Goal: Transaction & Acquisition: Register for event/course

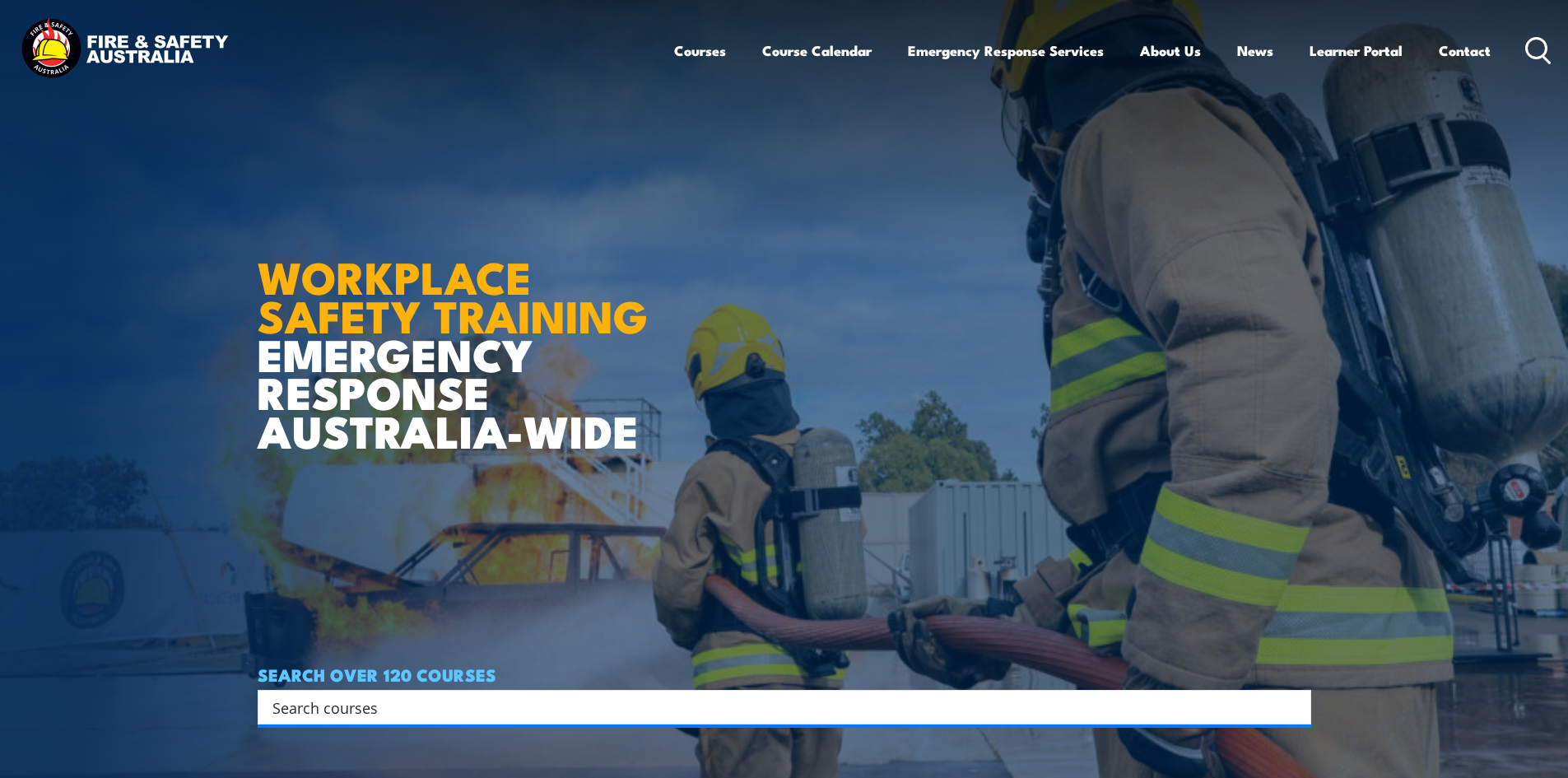
click at [489, 712] on input "Search input" at bounding box center [773, 707] width 1002 height 25
paste input "NSW Health & Safety Representative Refresher TRAINING"
type input "NSW Health & Safety Representative Refresher TRAINING"
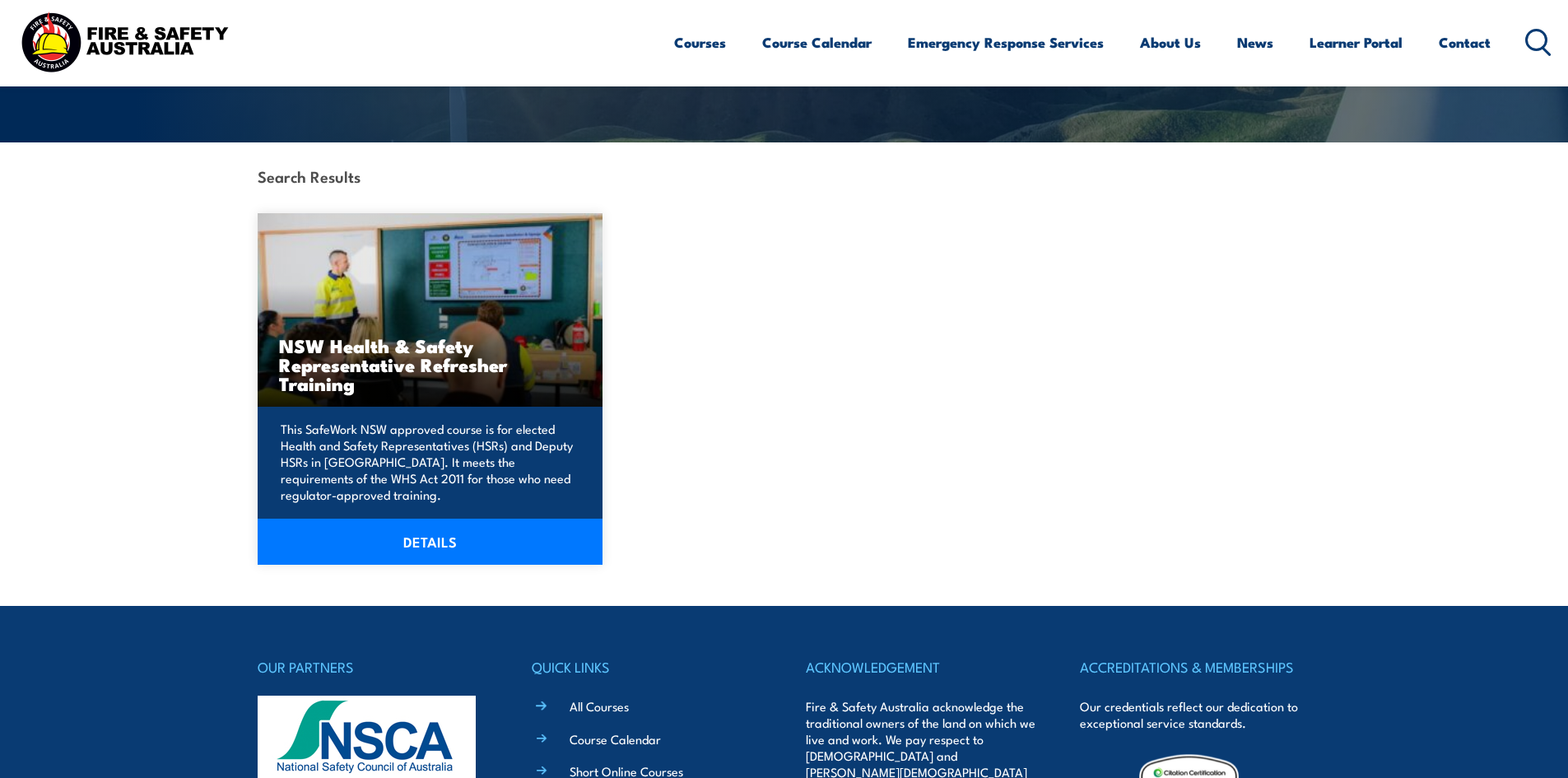
click at [433, 546] on link "DETAILS" at bounding box center [431, 542] width 346 height 46
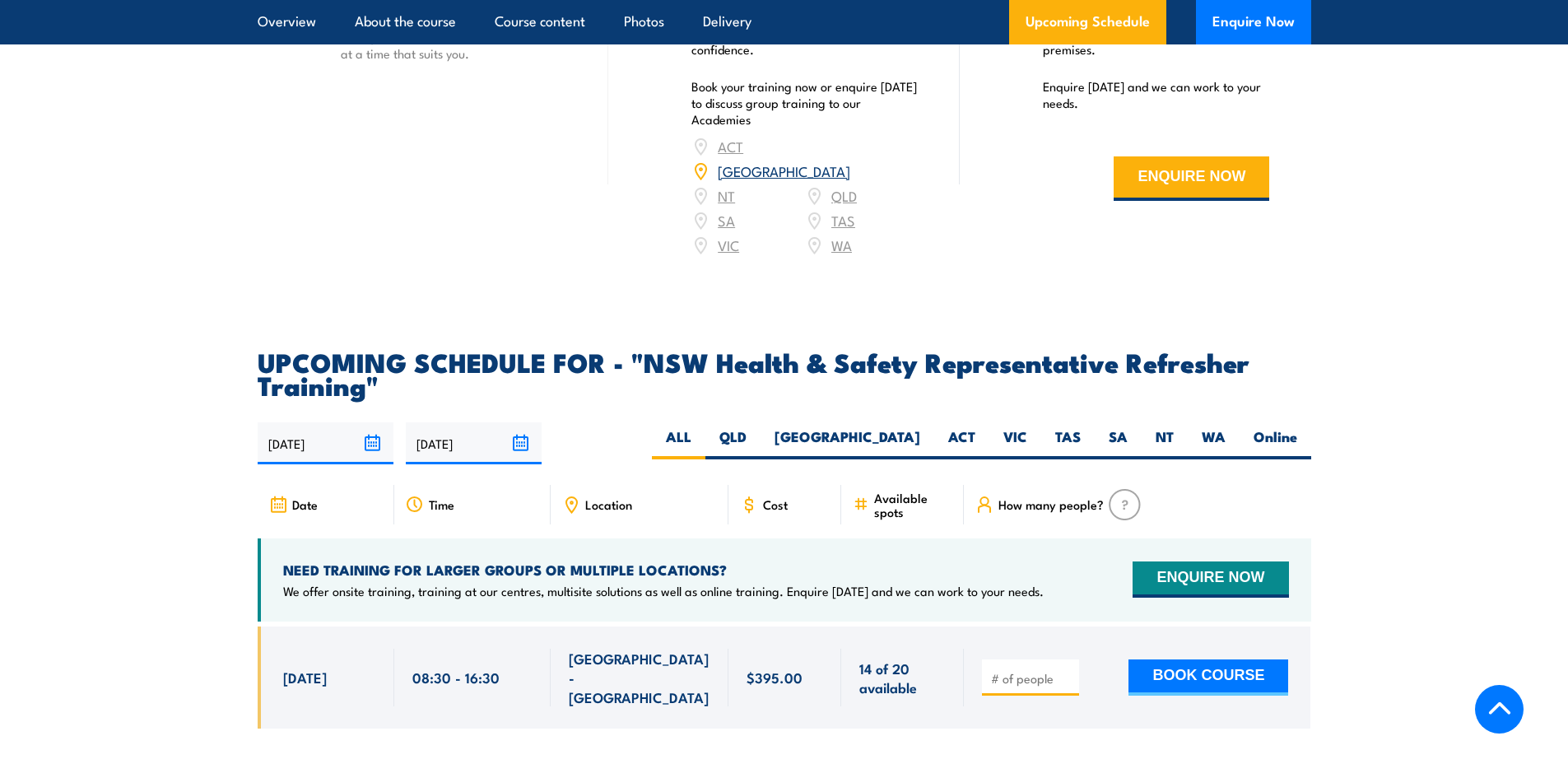
scroll to position [2962, 0]
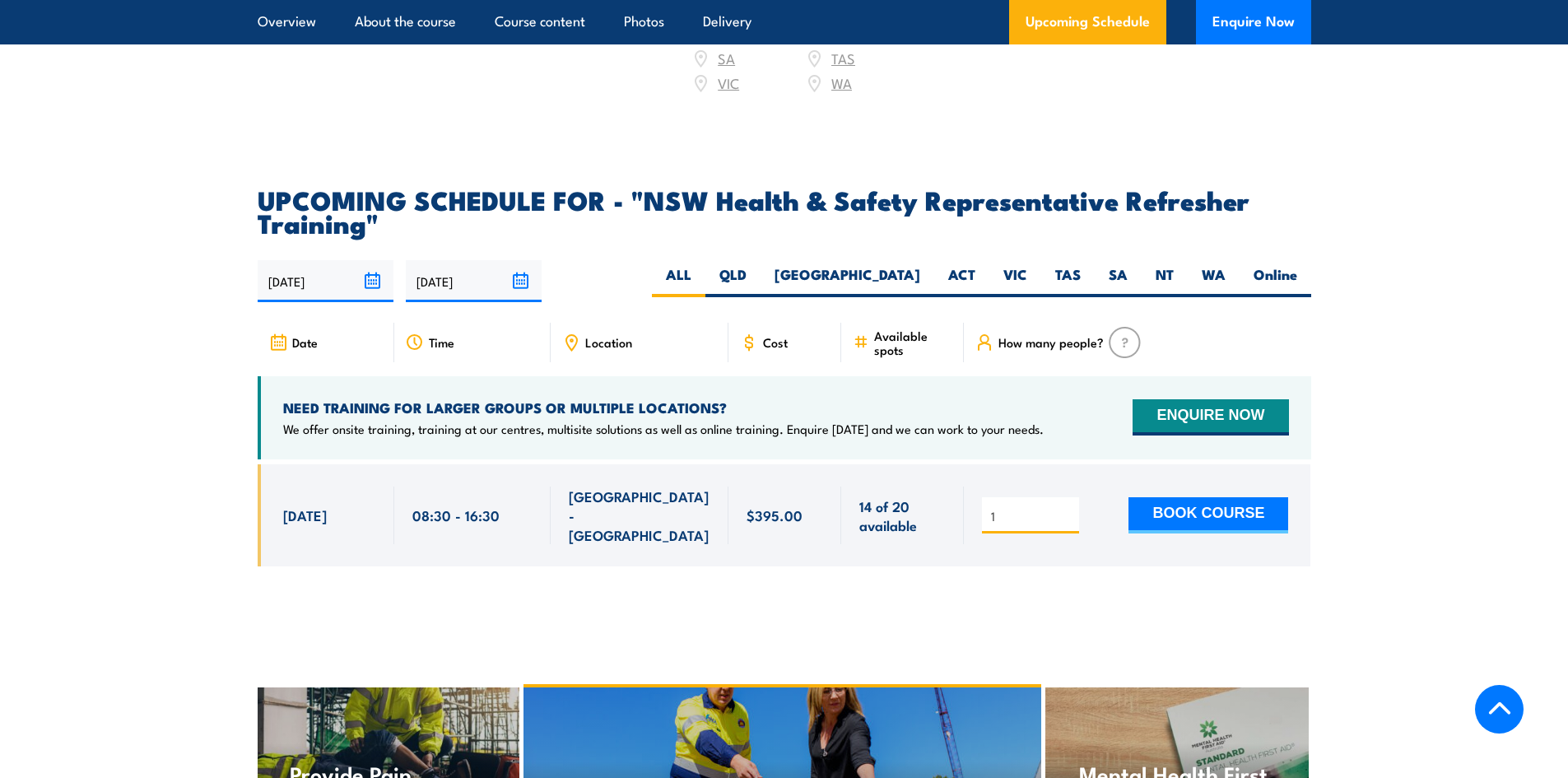
click at [1068, 508] on input "1" at bounding box center [1031, 515] width 82 height 16
type input "2"
click at [1068, 508] on input "2" at bounding box center [1031, 515] width 82 height 16
click at [1202, 497] on button "BOOK COURSE" at bounding box center [1208, 515] width 159 height 37
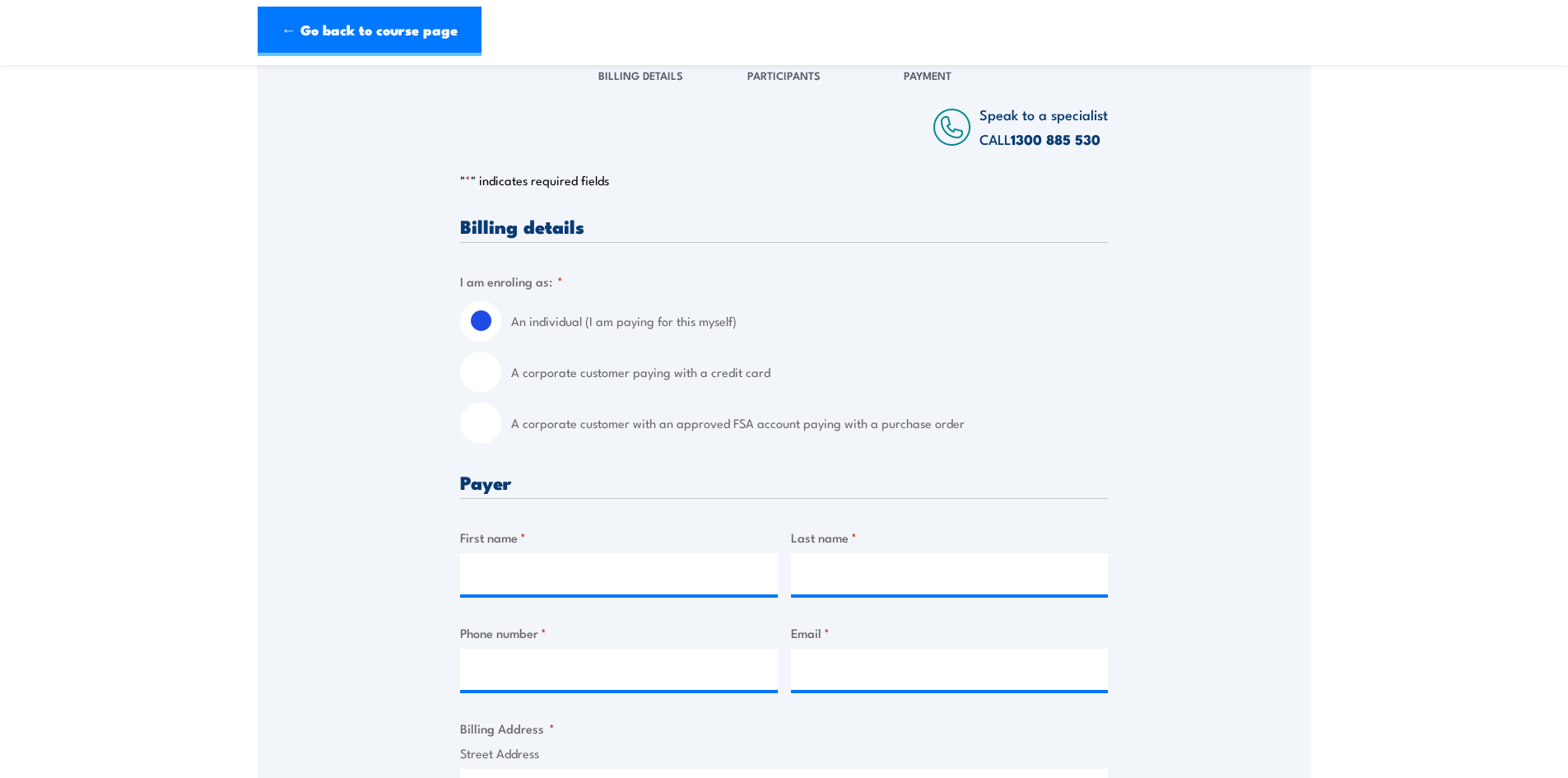
scroll to position [411, 0]
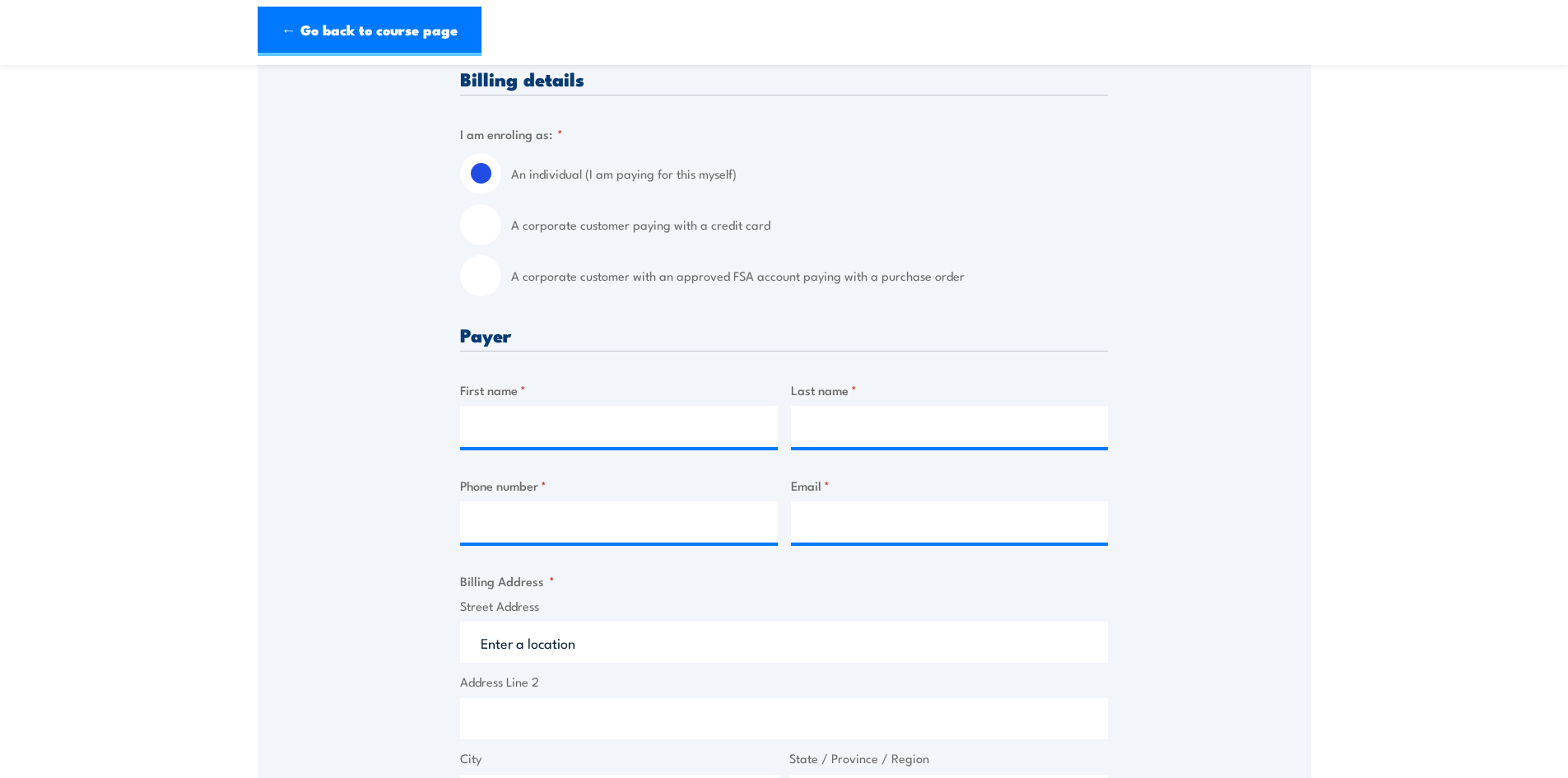
click at [483, 282] on input "A corporate customer with an approved FSA account paying with a purchase order" at bounding box center [480, 275] width 42 height 42
radio input "true"
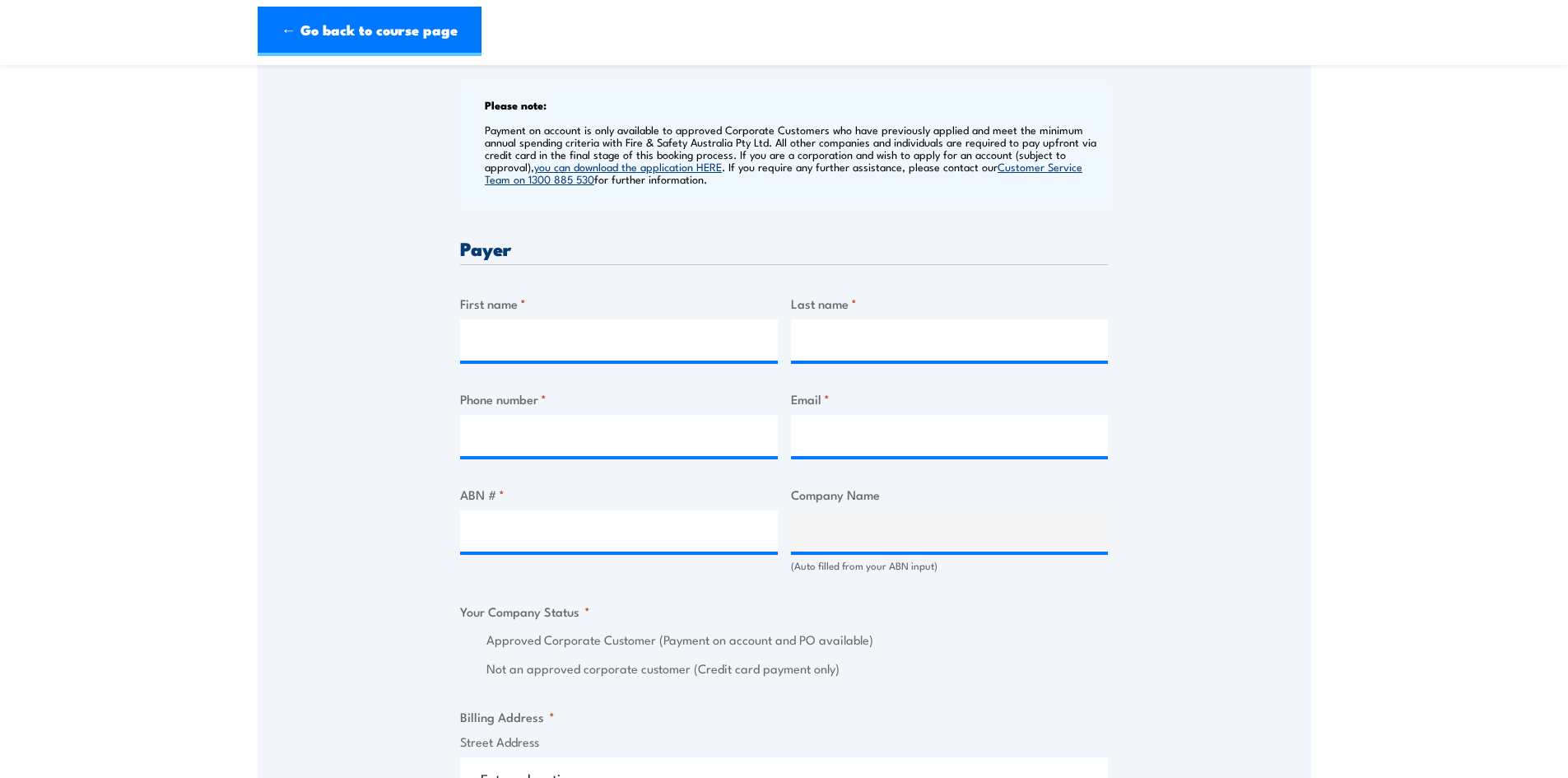
scroll to position [658, 0]
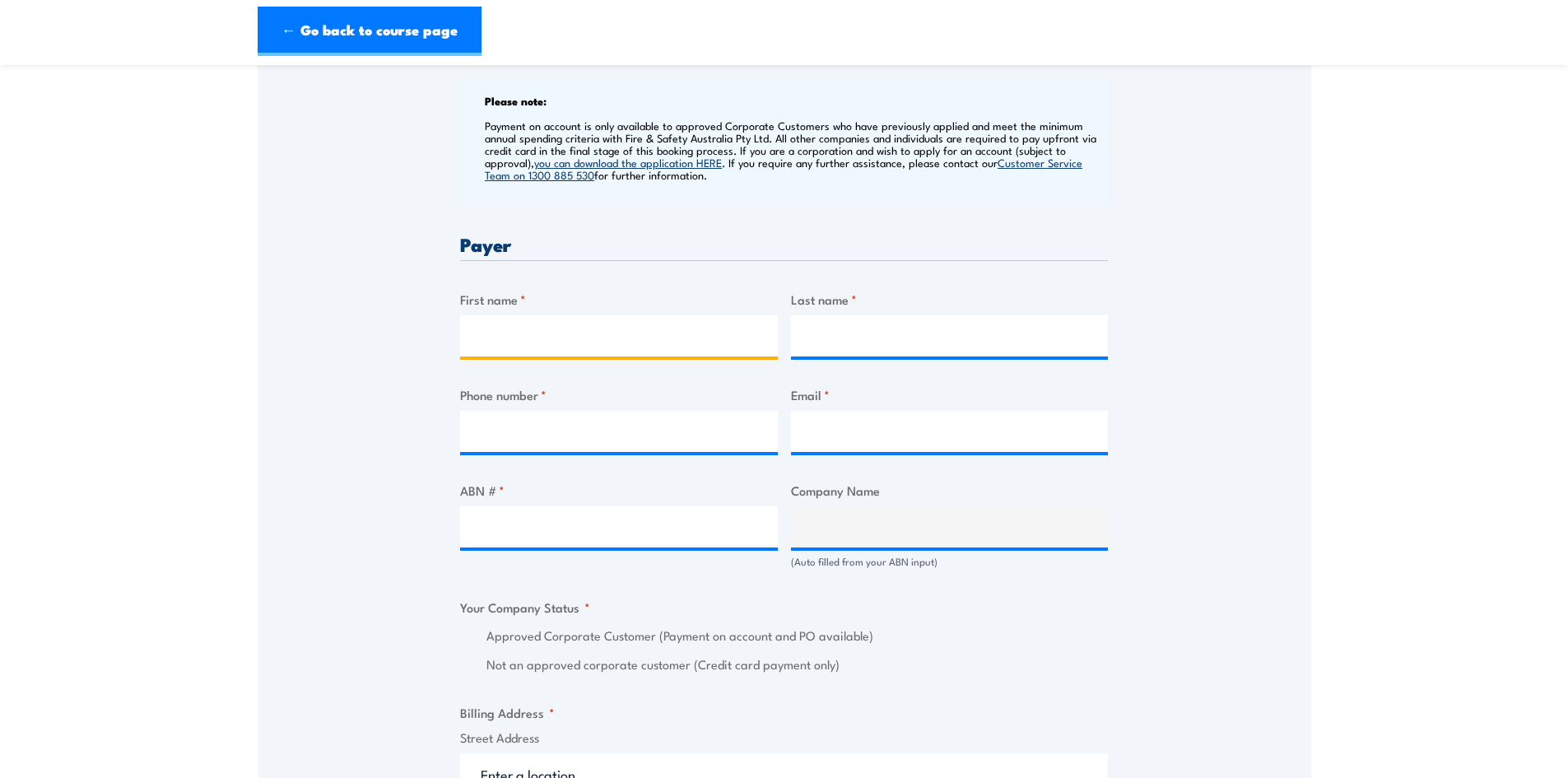
click at [555, 343] on input "First name *" at bounding box center [618, 335] width 318 height 42
type input "Yasmin"
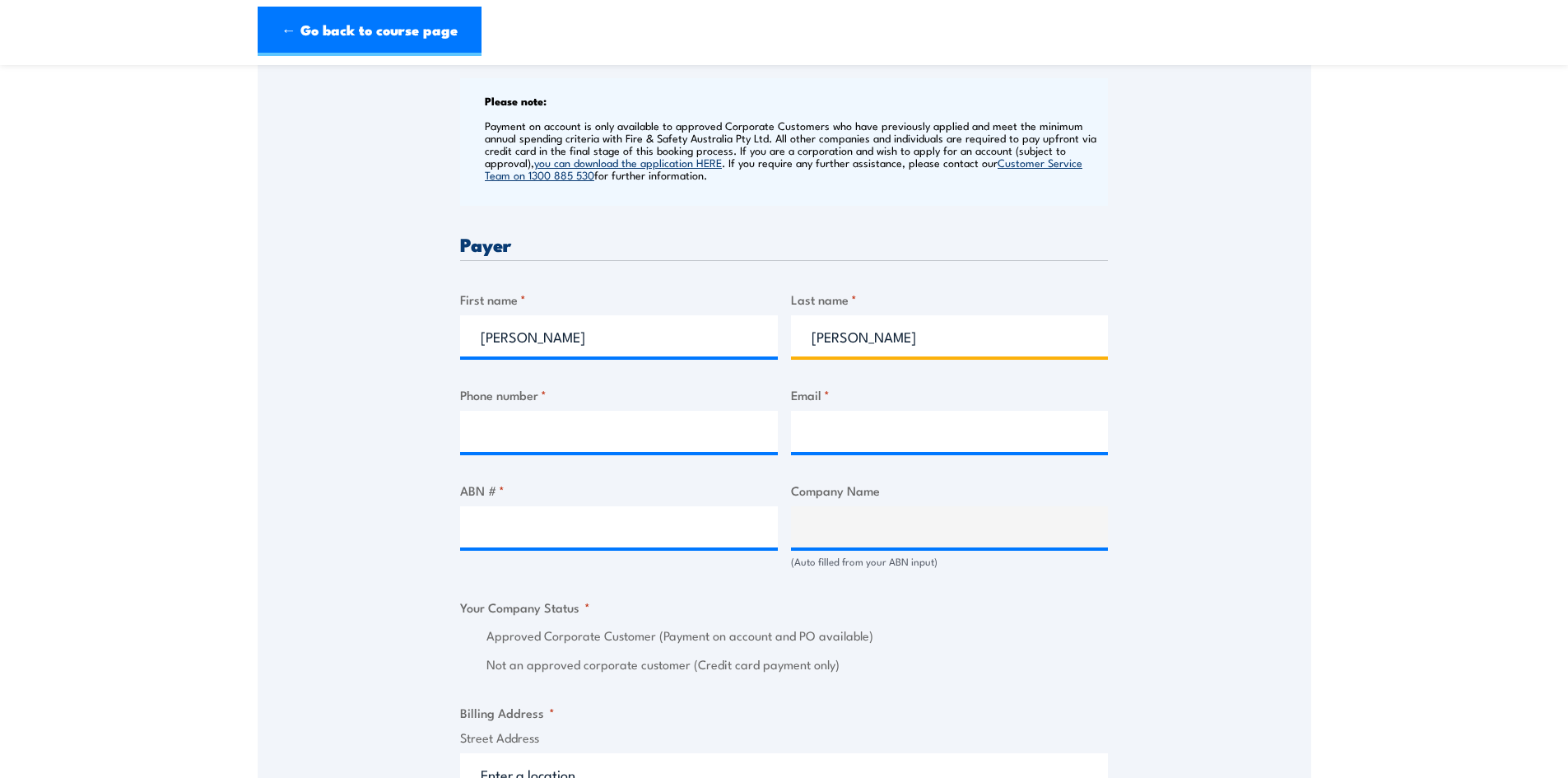
type input "Garrett"
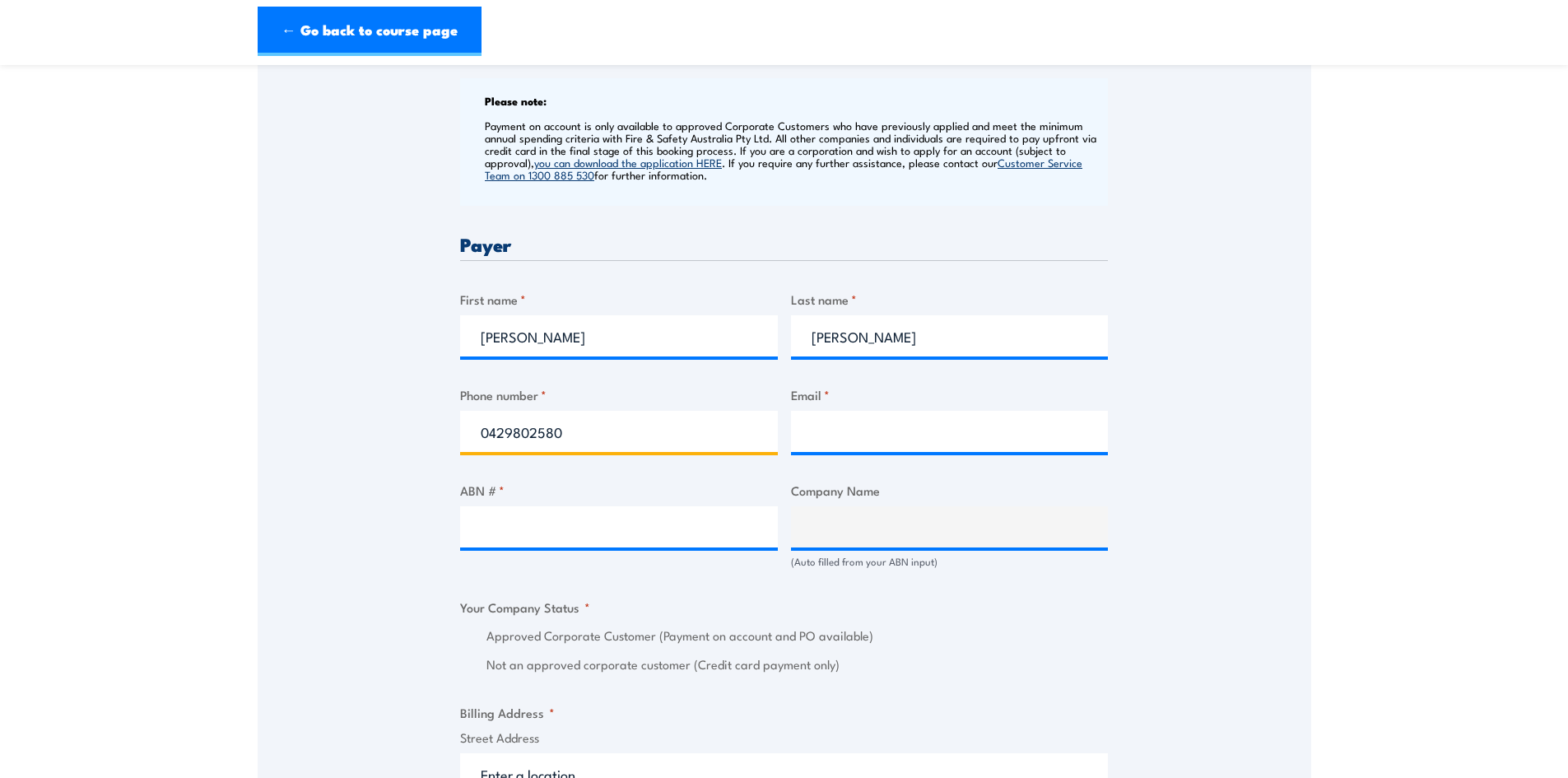
type input "0429802580"
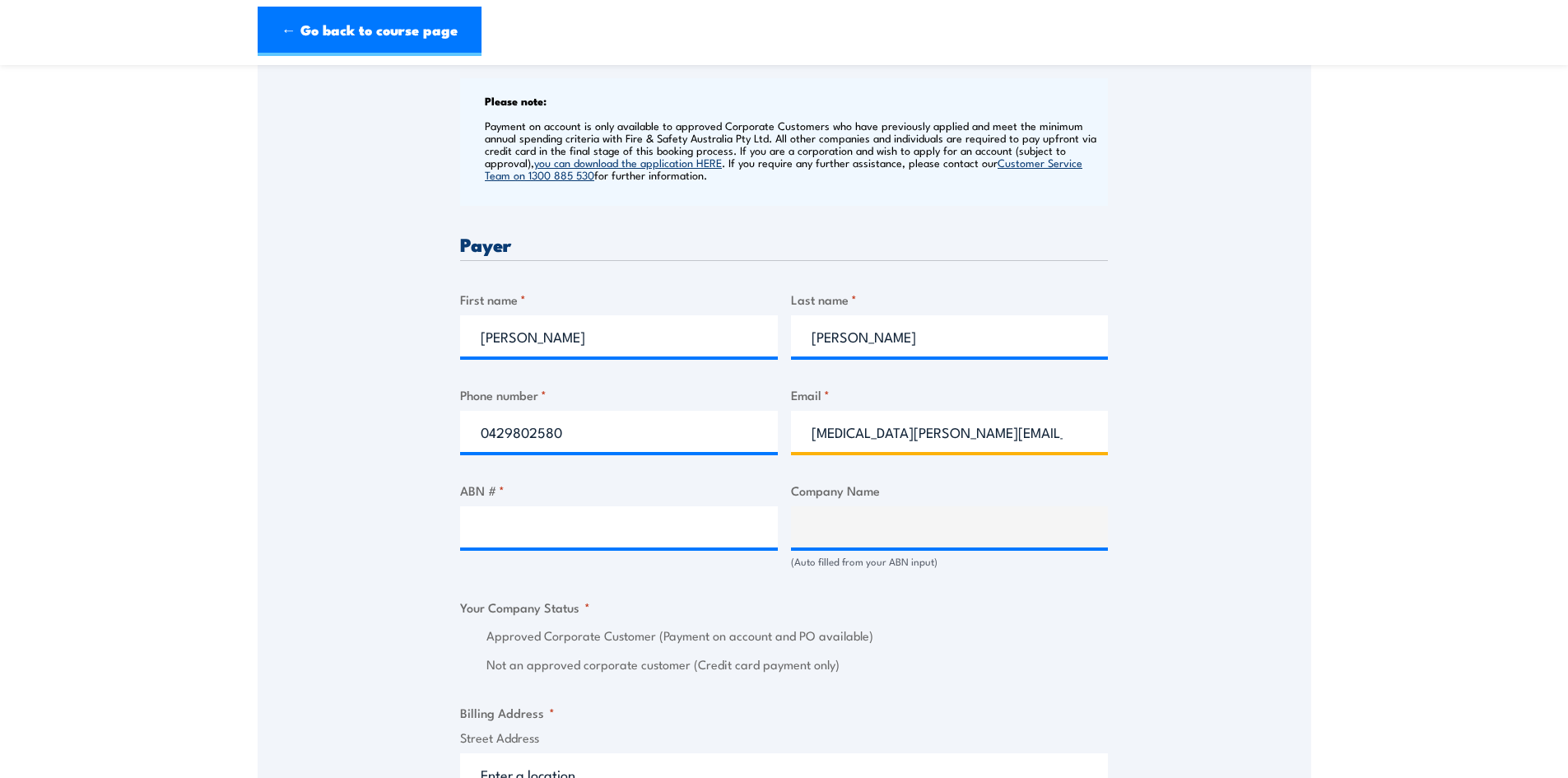
type input "yasmin.garrett@ventia.com"
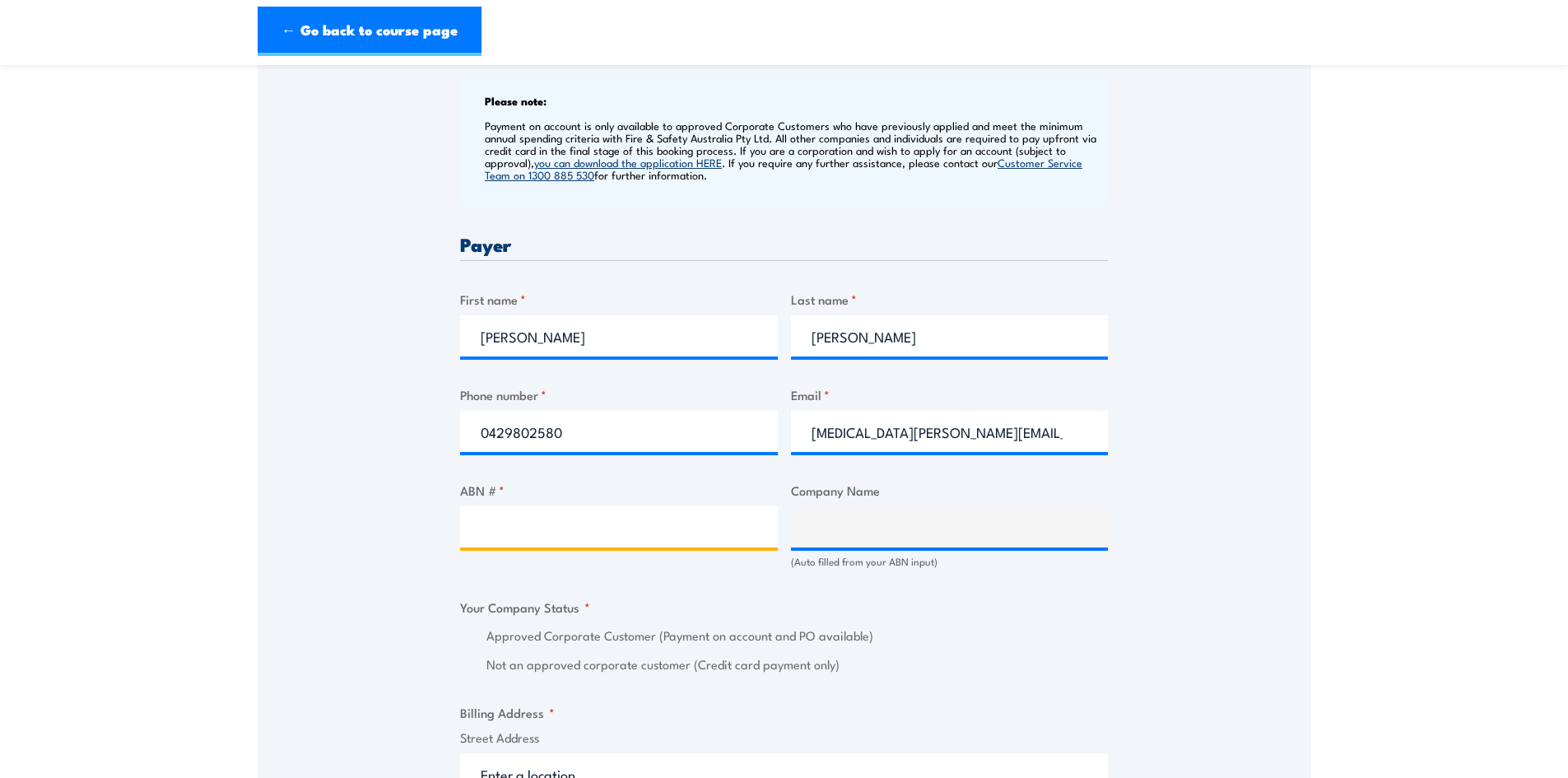
click at [498, 540] on input "ABN # *" at bounding box center [618, 526] width 318 height 42
click at [580, 520] on input "ABN # *" at bounding box center [618, 526] width 318 height 42
paste input "11 093 114 553"
type input "11 093 114 553"
type input "VENTIA AUSTRALIA PTY LTD"
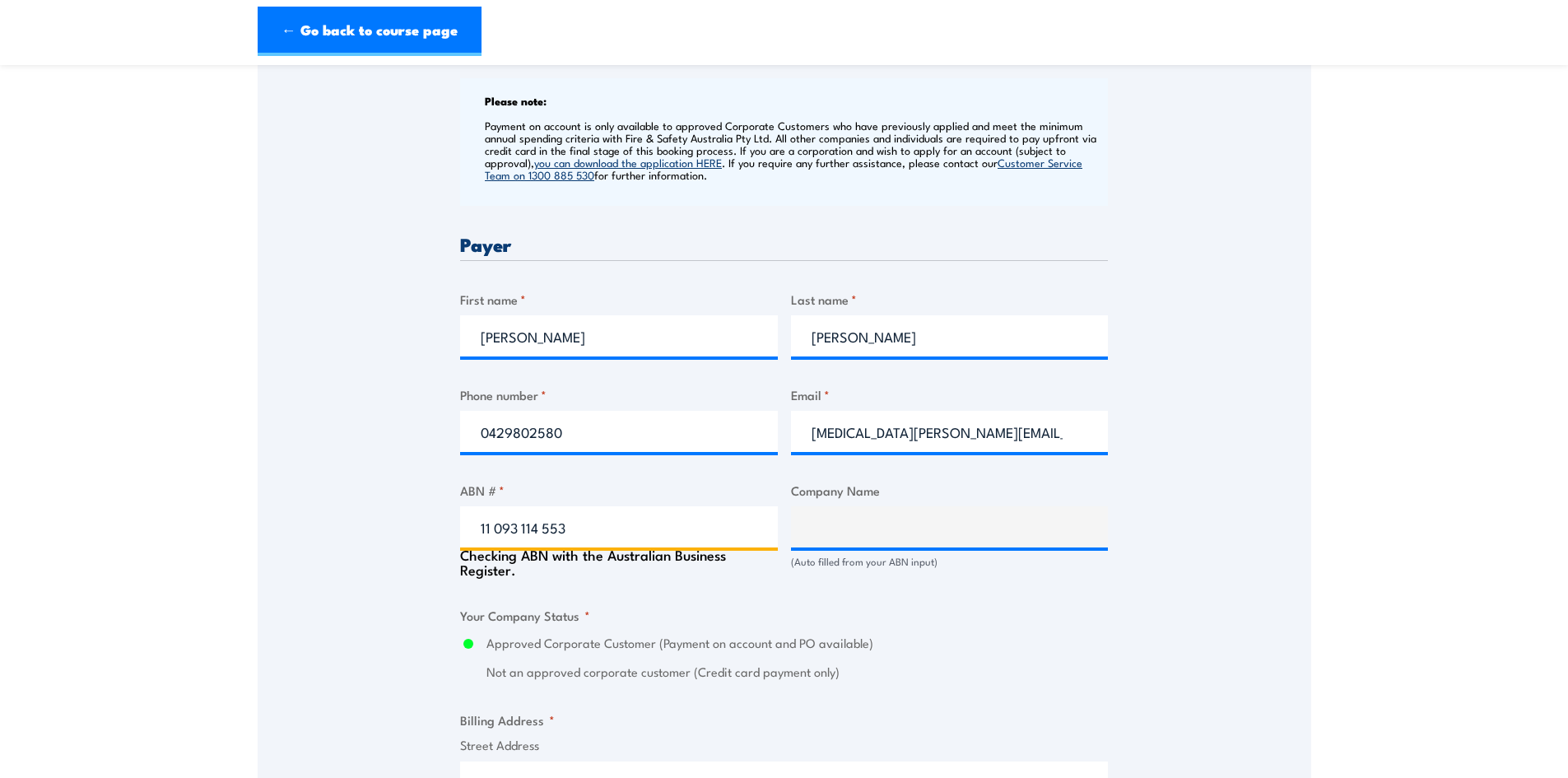
radio input "true"
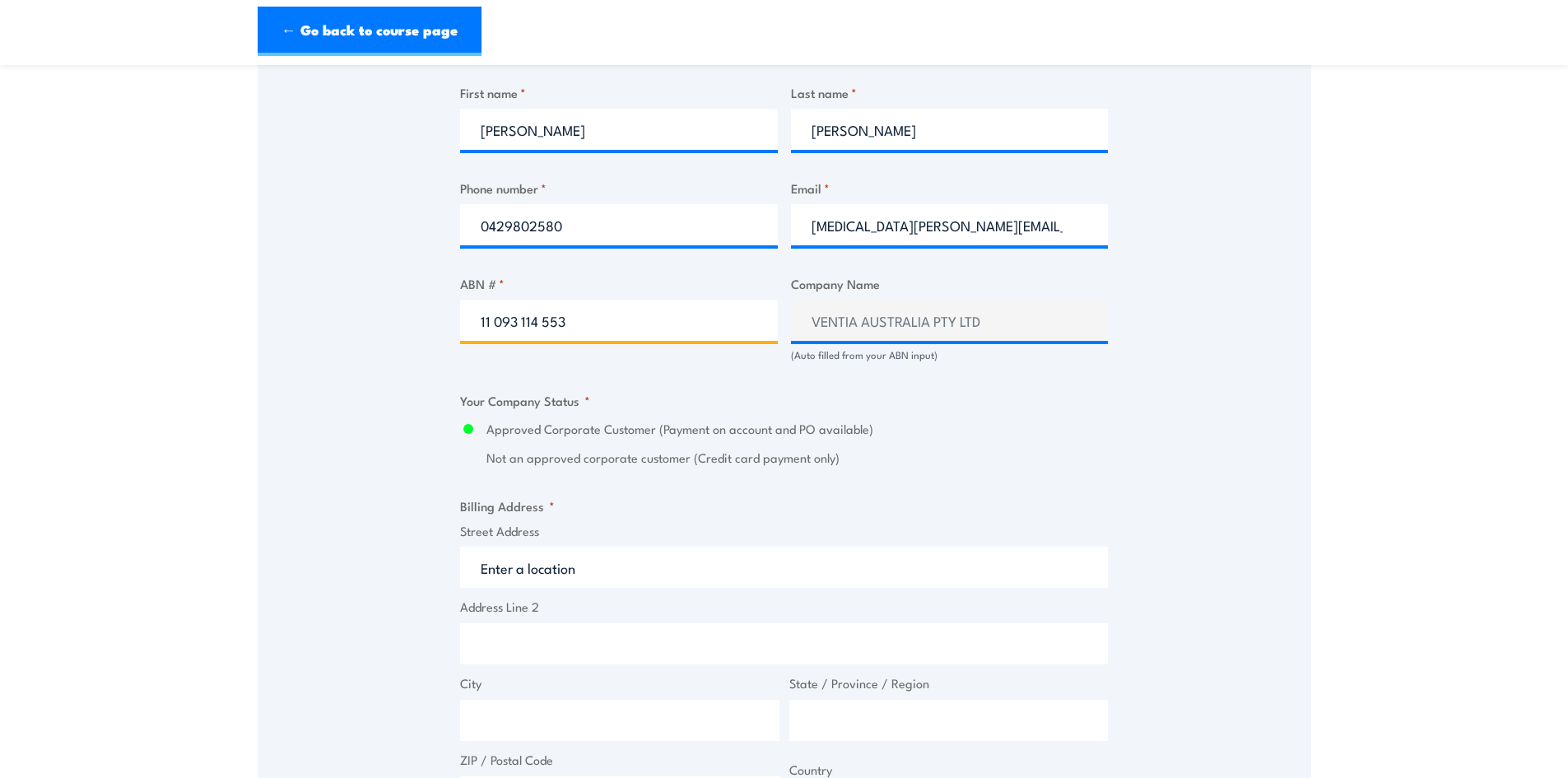
scroll to position [987, 0]
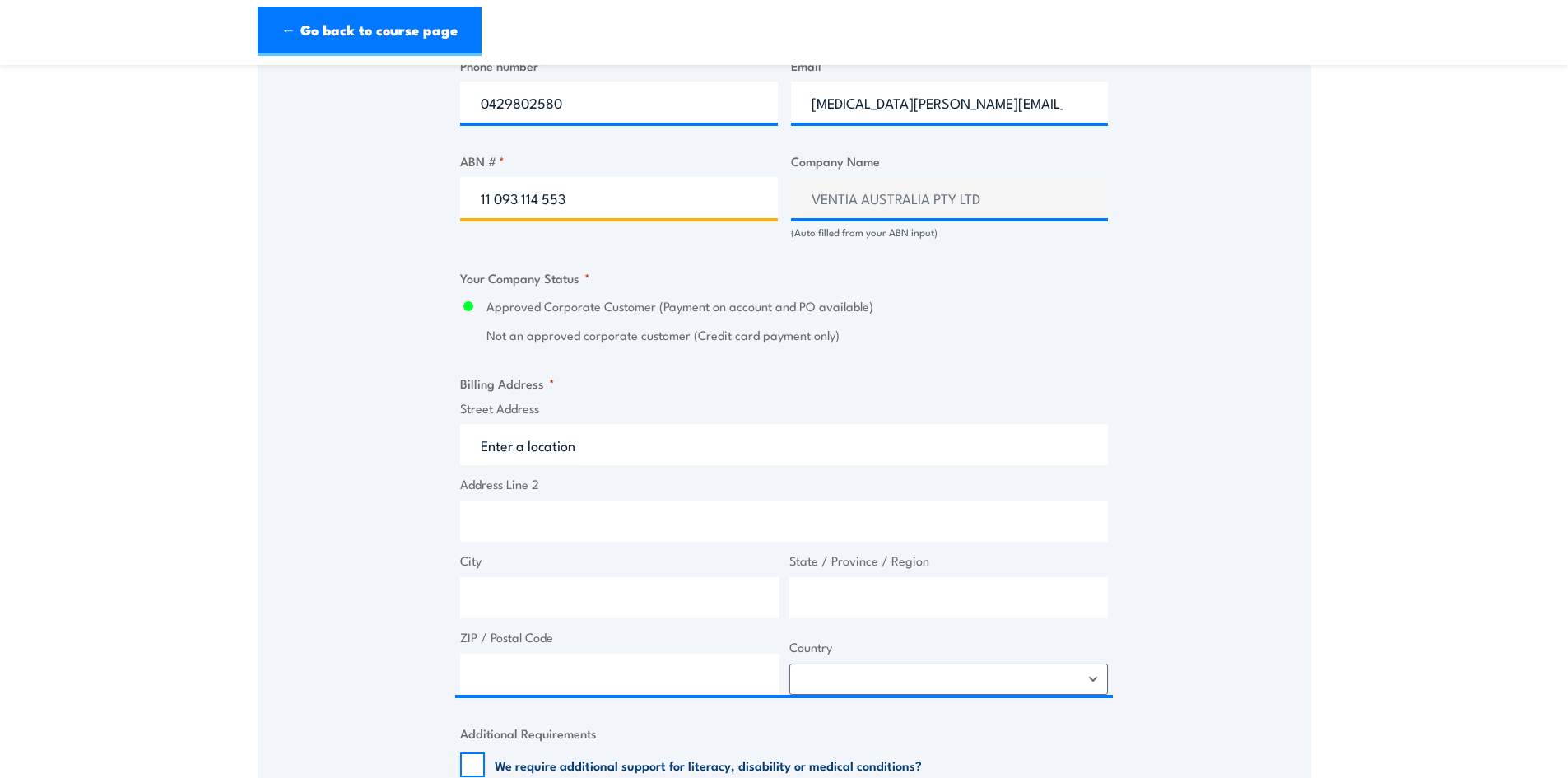
type input "11 093 114 553"
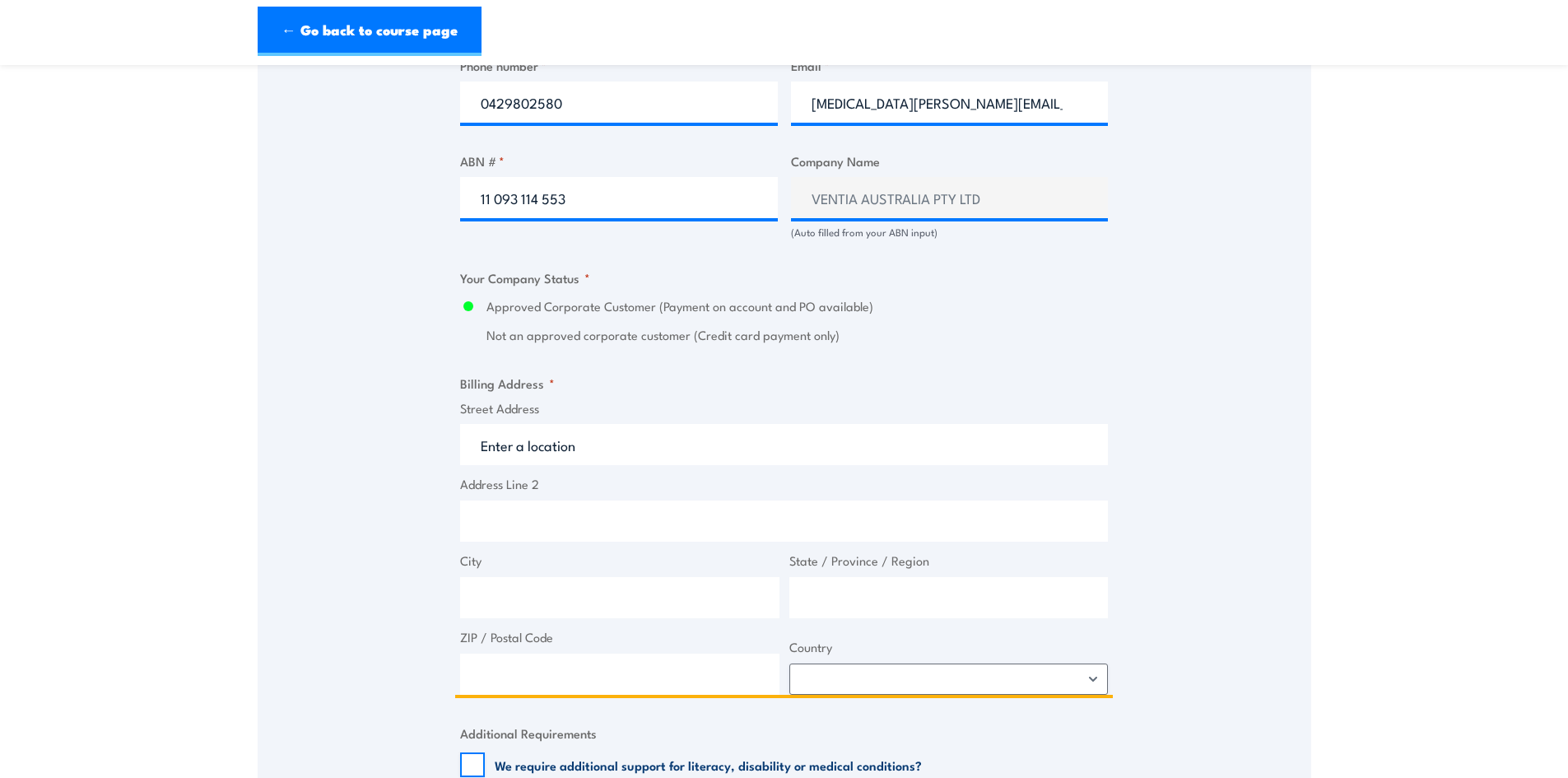
click at [676, 451] on input "Street Address" at bounding box center [783, 444] width 648 height 42
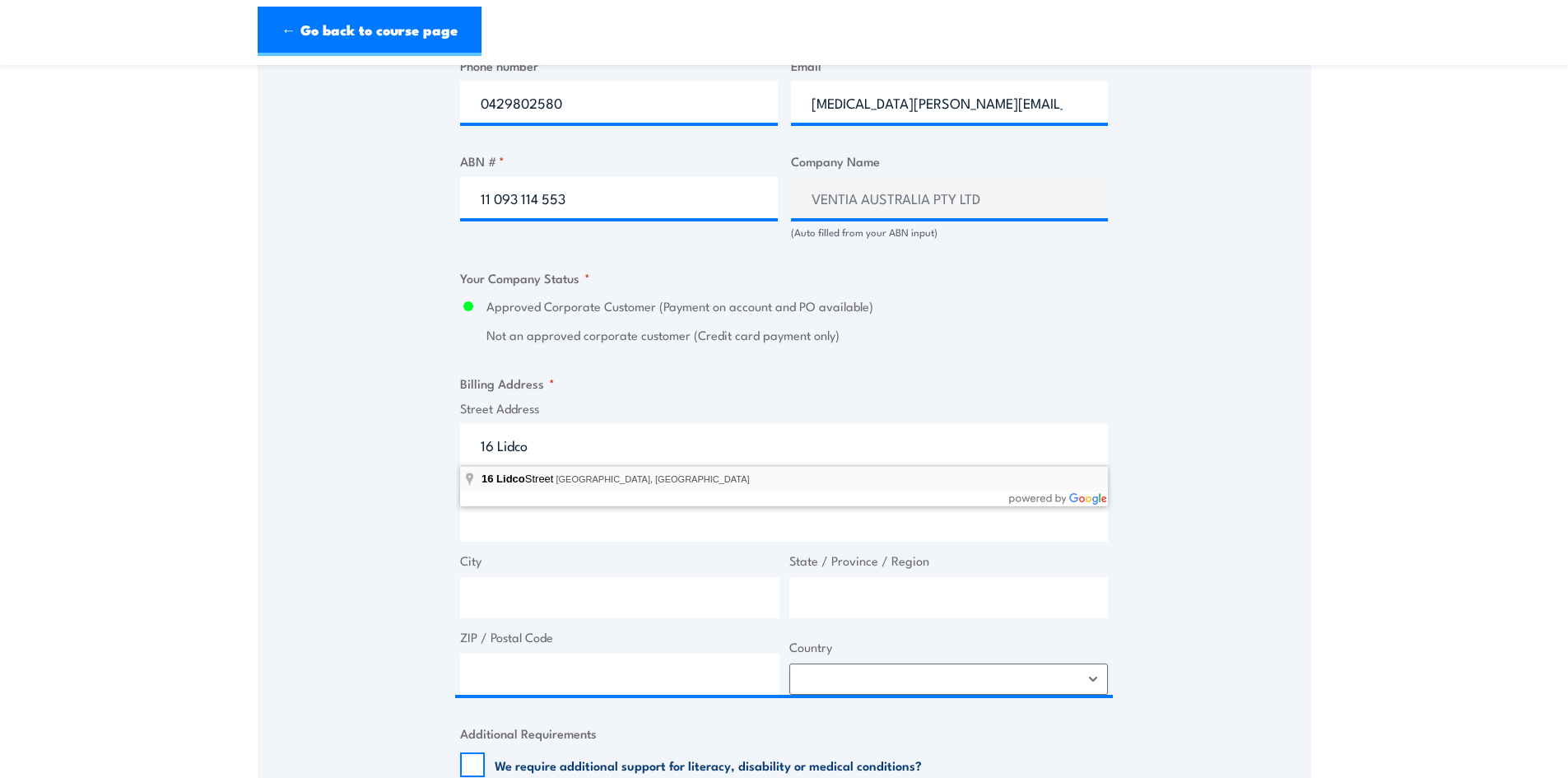
type input "16 Lidco Street, Arndell Park NSW, Australia"
type input "16 Lidco St"
type input "Arndell Park"
type input "New South Wales"
type input "2148"
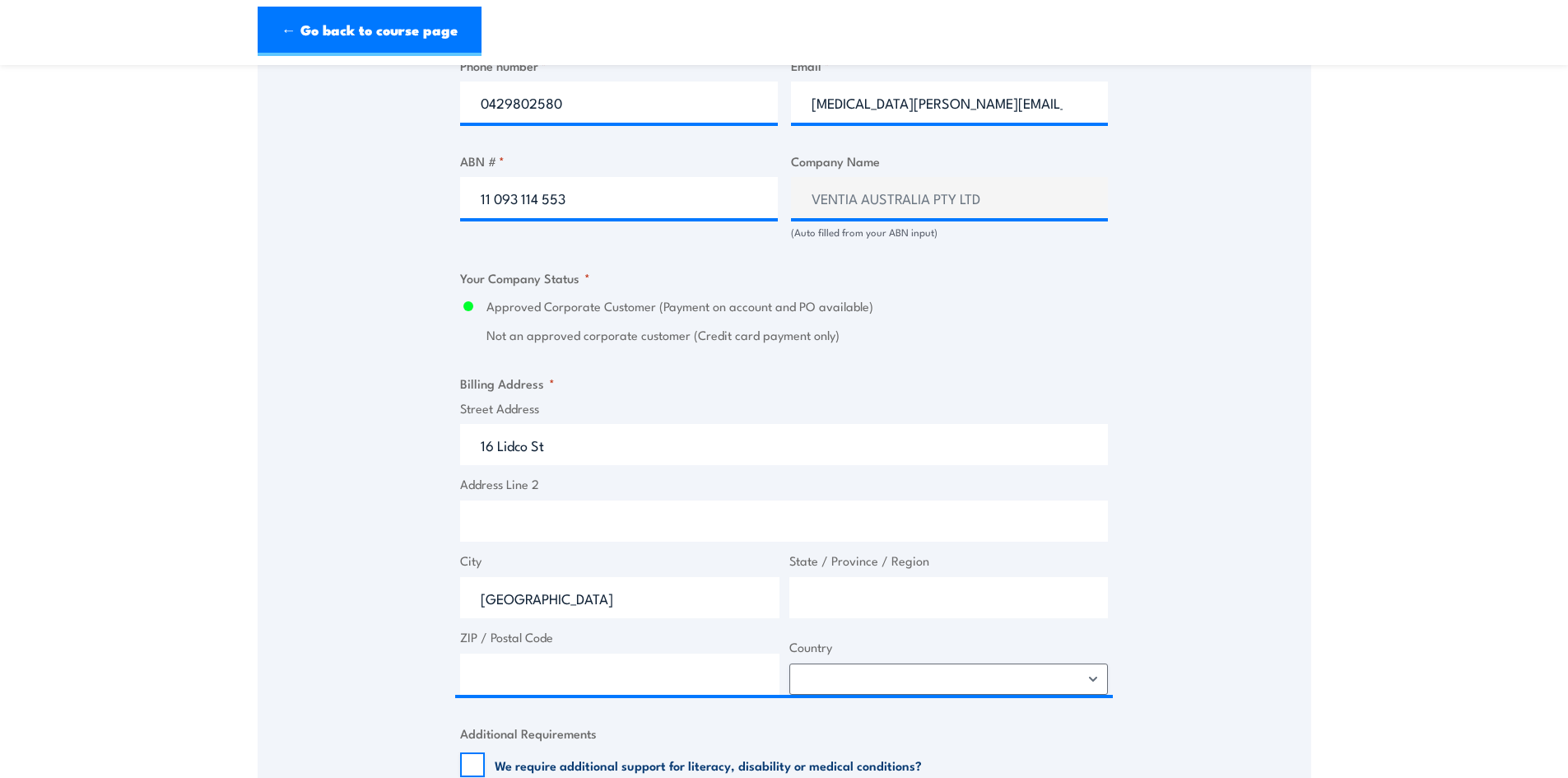
select select "Australia"
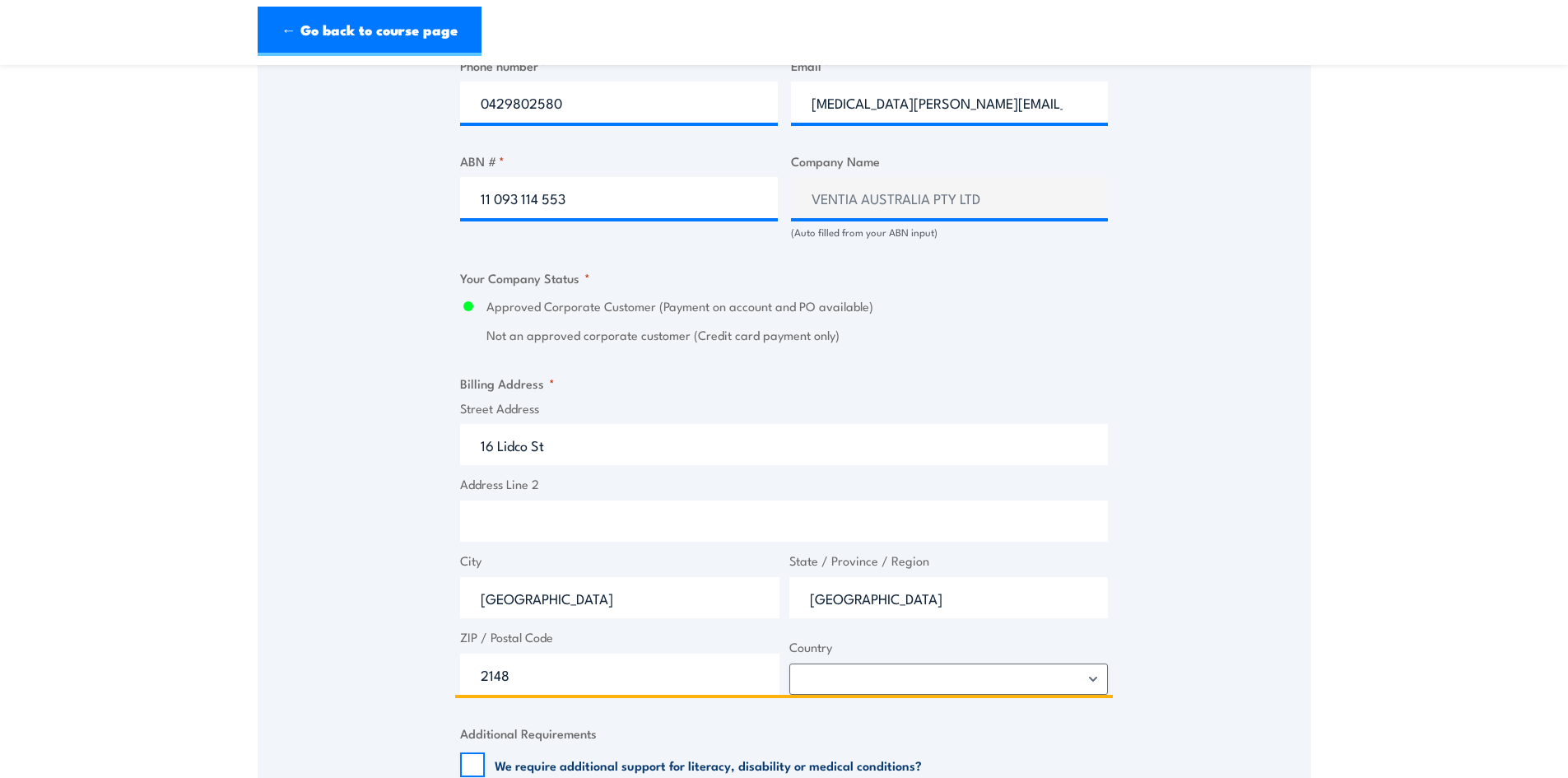
click at [566, 517] on input "Address Line 2" at bounding box center [783, 520] width 648 height 42
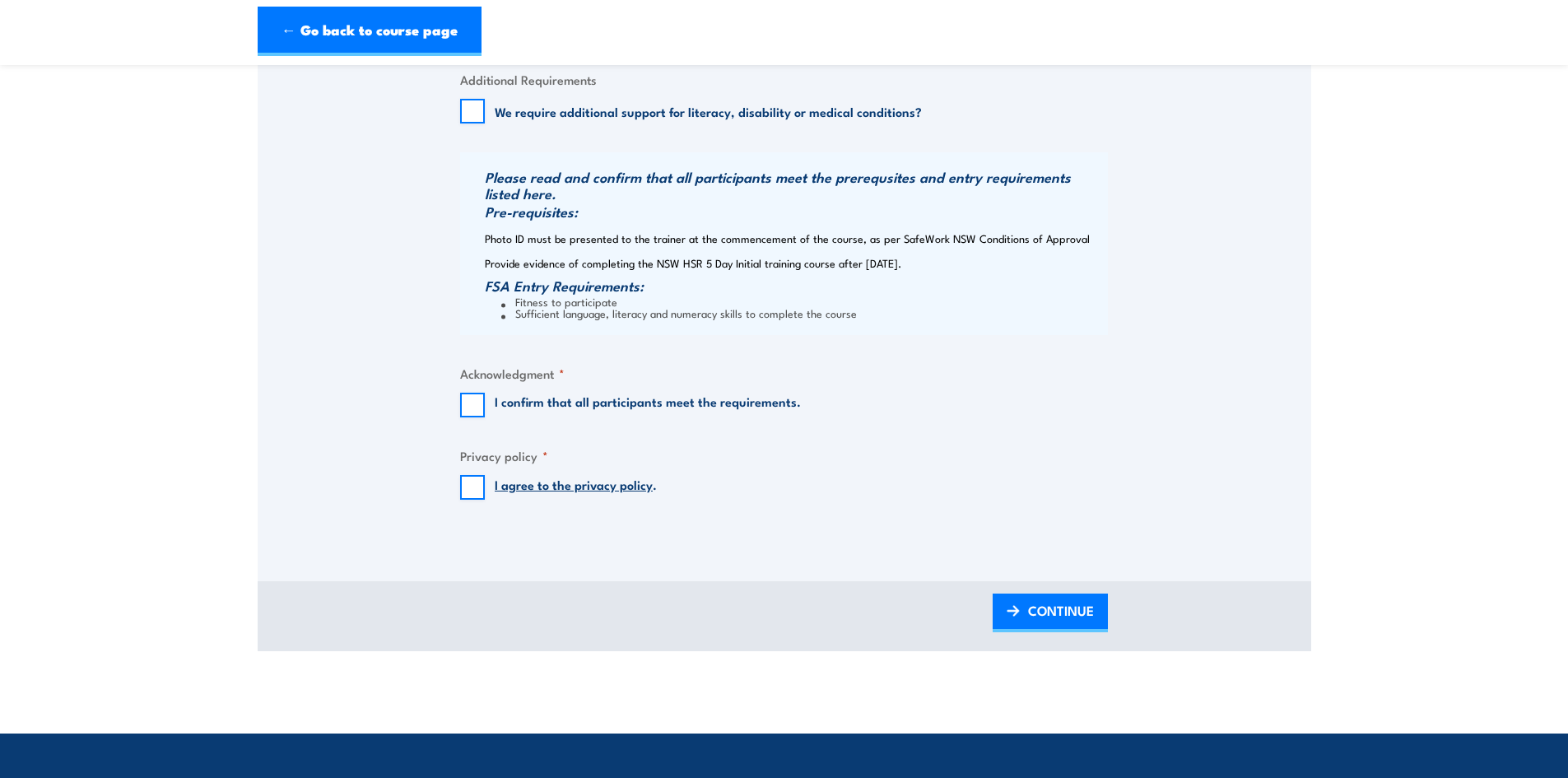
scroll to position [1646, 0]
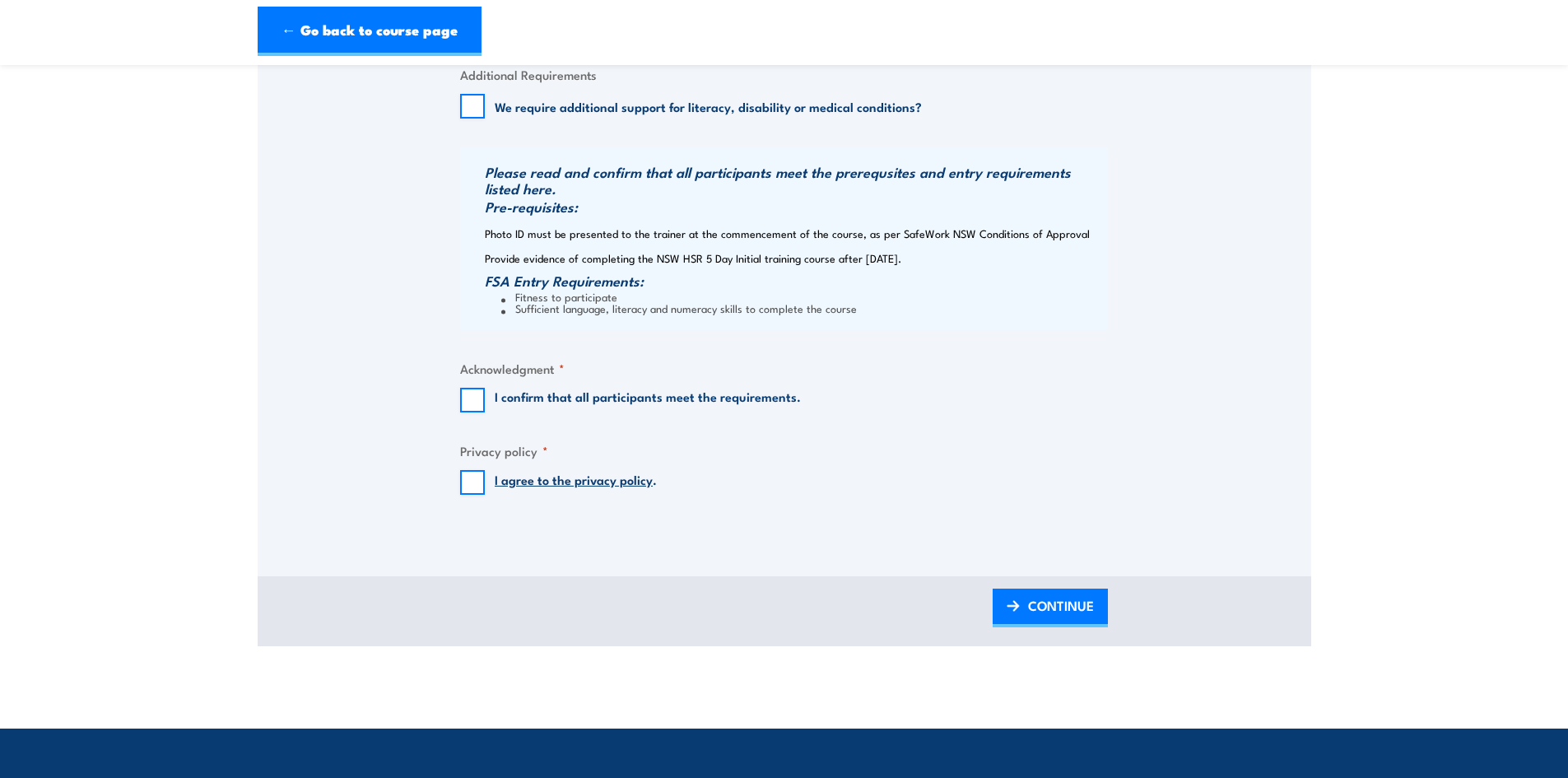
type input "Unit 16B level 1"
click at [467, 403] on input "I confirm that all participants meet the requirements." at bounding box center [472, 400] width 25 height 25
checkbox input "true"
drag, startPoint x: 466, startPoint y: 471, endPoint x: 555, endPoint y: 494, distance: 91.9
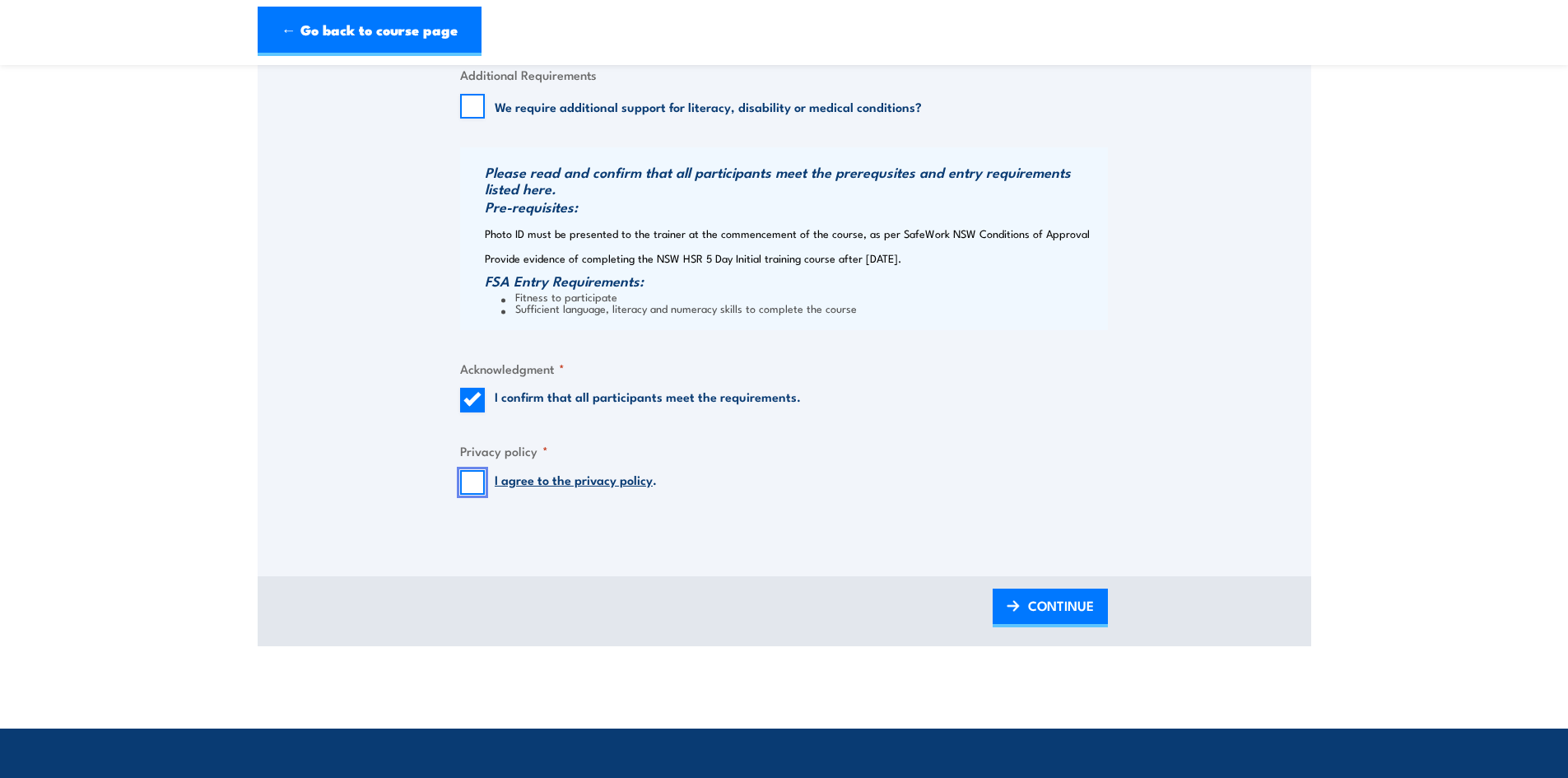
click at [470, 472] on input "I agree to the privacy policy ." at bounding box center [472, 483] width 25 height 25
checkbox input "true"
click at [1041, 608] on span "CONTINUE" at bounding box center [1061, 604] width 66 height 43
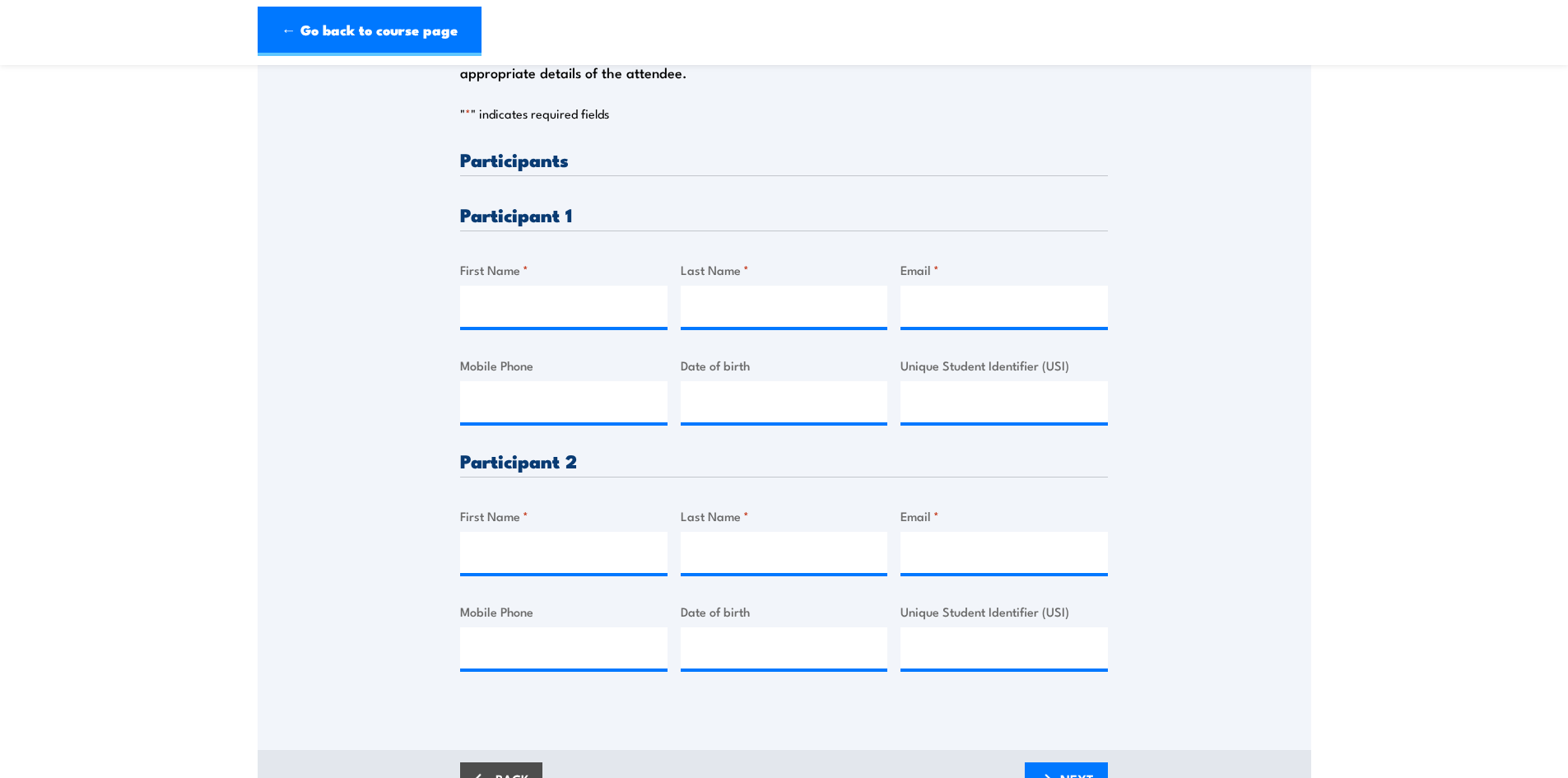
scroll to position [411, 0]
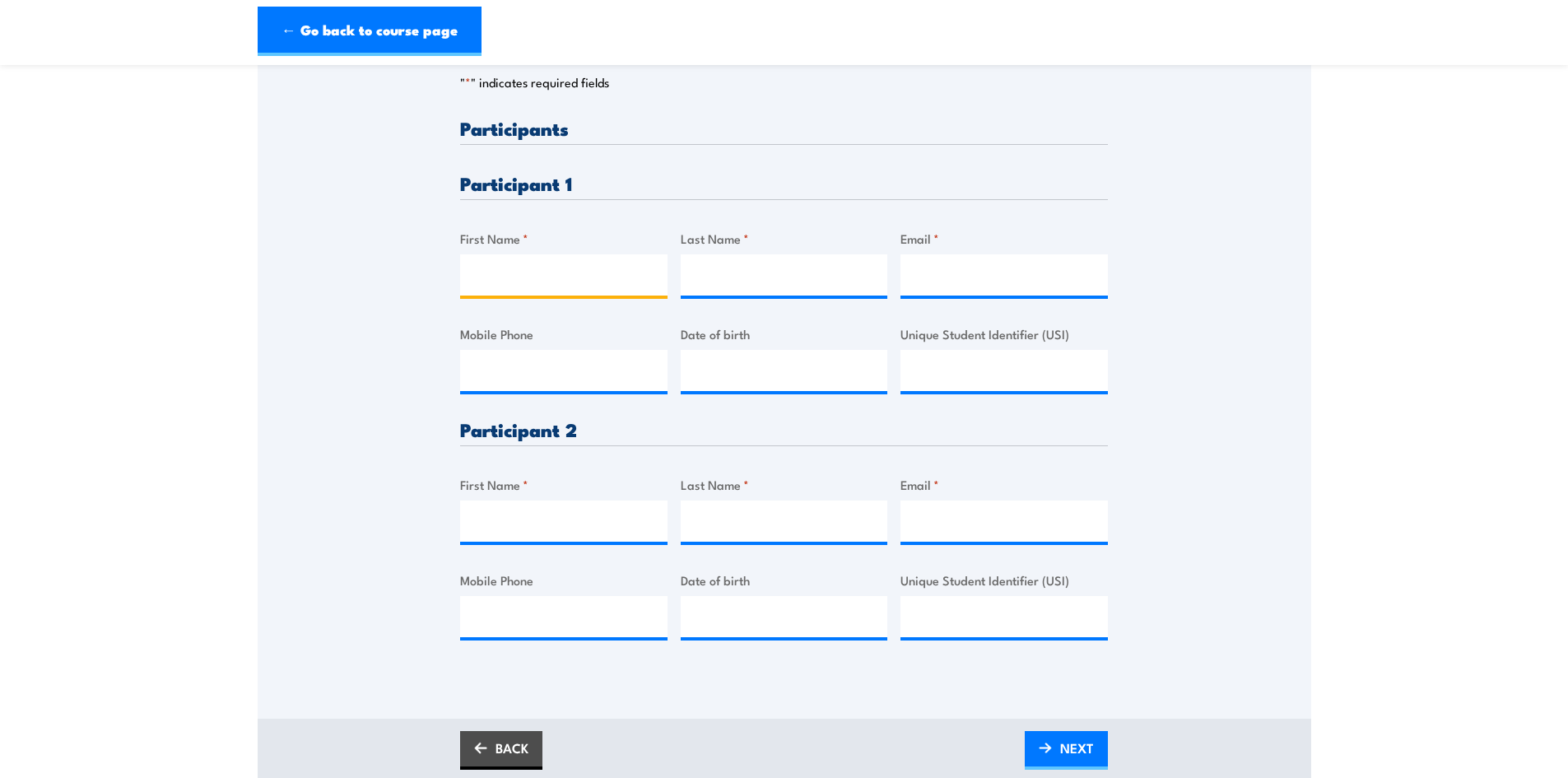
click at [523, 270] on input "First Name *" at bounding box center [563, 274] width 208 height 42
paste input "Sheree Nixon"
type input "Sheree Nixon"
click at [713, 275] on input "Last Name *" at bounding box center [784, 274] width 208 height 42
paste input "Sheree Nixon"
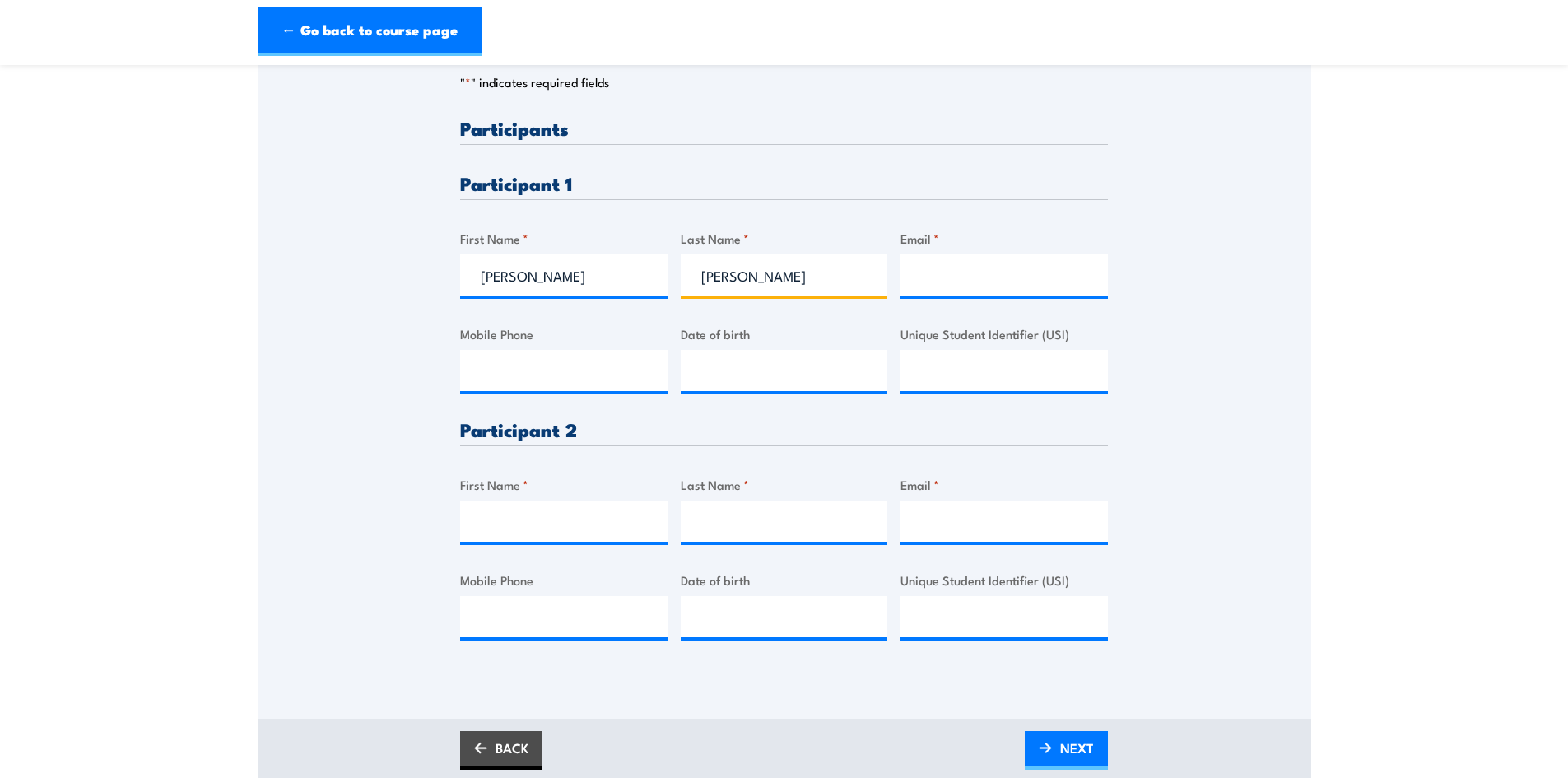
type input "Sheree Nixon"
drag, startPoint x: 527, startPoint y: 272, endPoint x: 610, endPoint y: 270, distance: 83.0
click at [610, 270] on input "Sheree Nixon" at bounding box center [563, 274] width 208 height 42
type input "Sheree"
drag, startPoint x: 747, startPoint y: 276, endPoint x: 613, endPoint y: 282, distance: 134.1
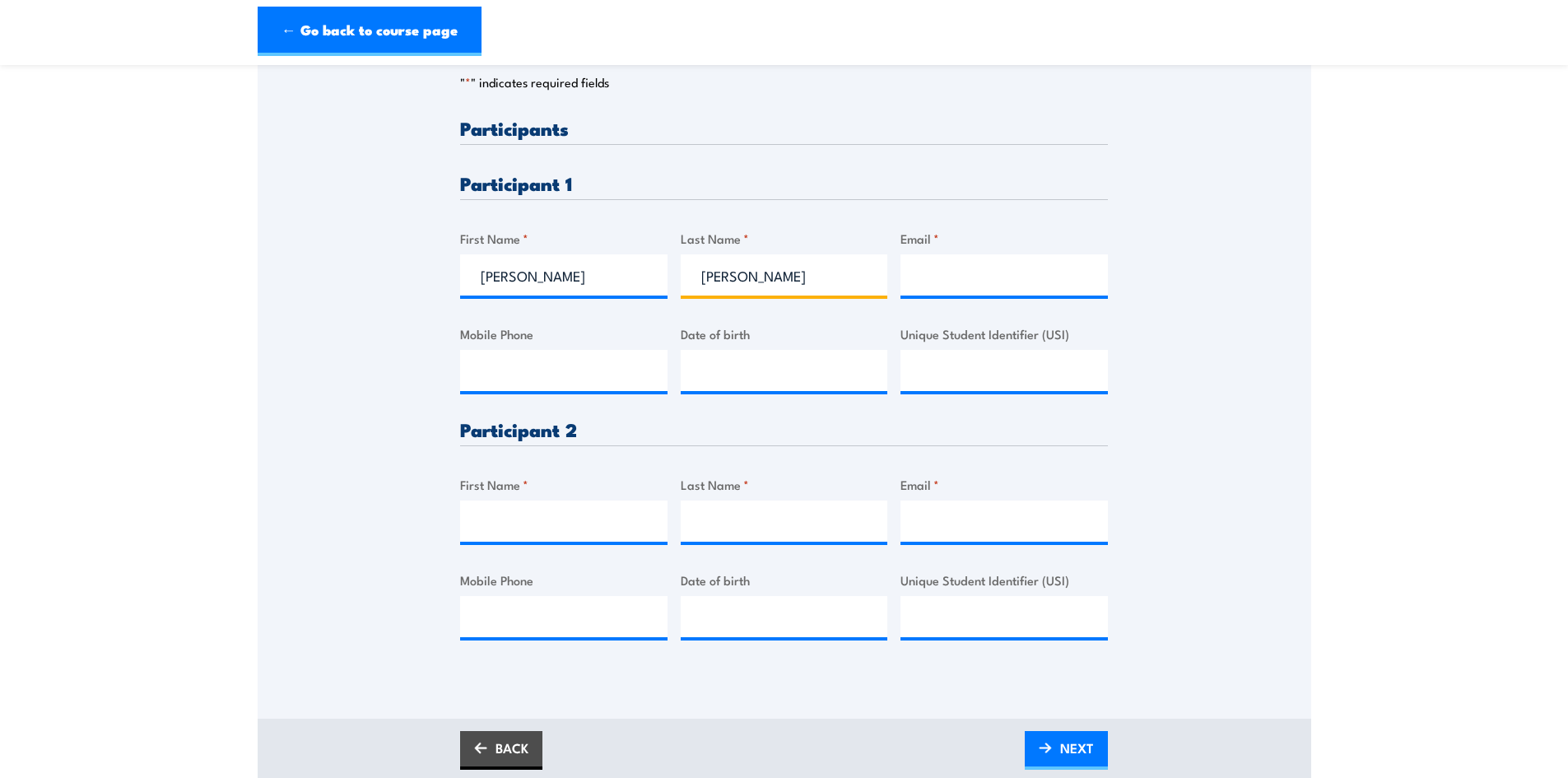
click at [613, 282] on div "Please provide names and contact details for each of the participants below. No…" at bounding box center [783, 392] width 648 height 547
type input "Nixon"
drag, startPoint x: 914, startPoint y: 256, endPoint x: 895, endPoint y: 263, distance: 20.2
click at [914, 256] on input "Email *" at bounding box center [1004, 274] width 208 height 42
paste input "sheree.nixon@ventia.com"
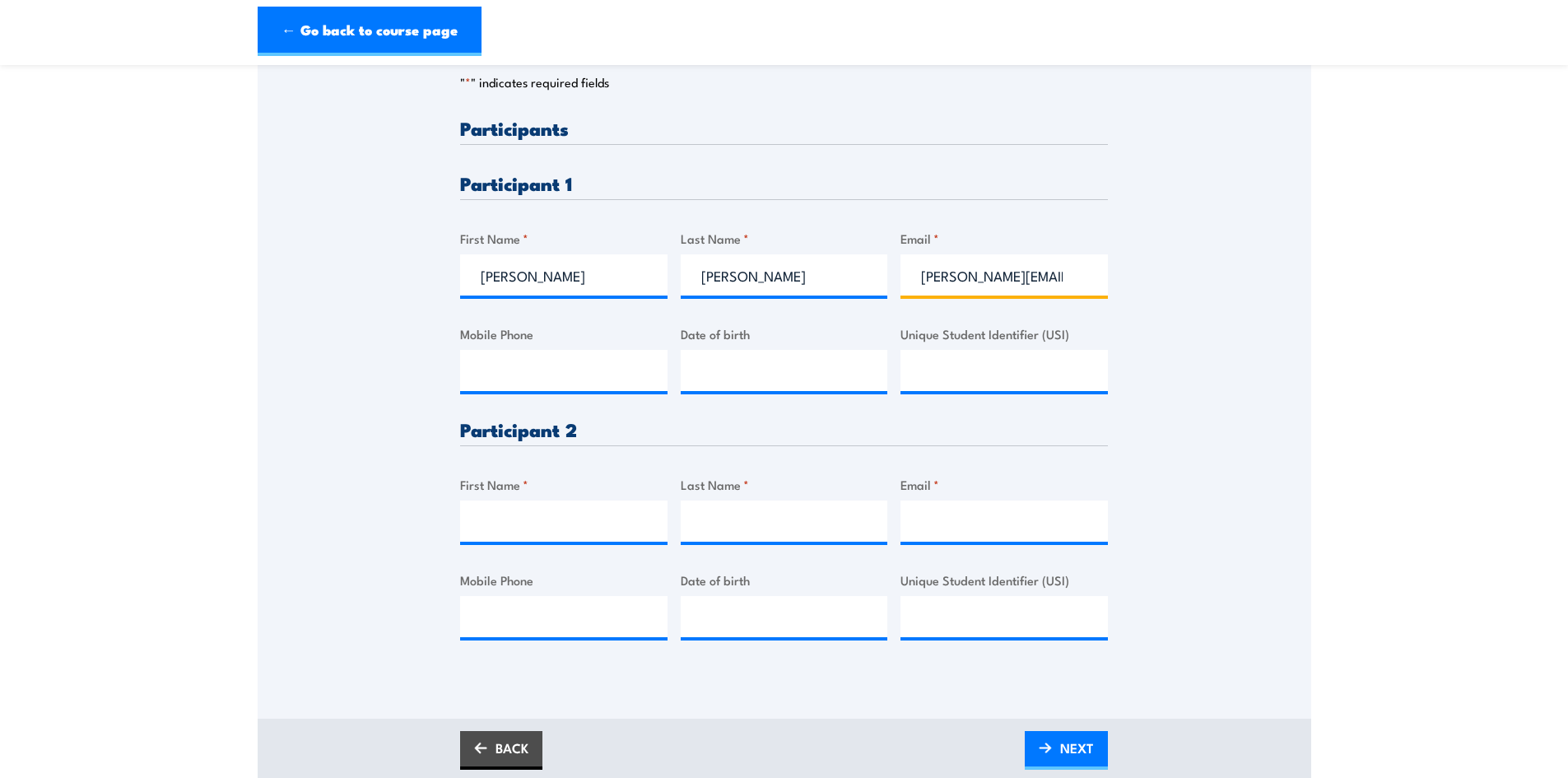
scroll to position [0, 14]
type input "sheree.nixon@ventia.com"
click at [548, 362] on input "Mobile Phone" at bounding box center [563, 370] width 208 height 42
click at [571, 371] on input "Mobile Phone" at bounding box center [563, 370] width 208 height 42
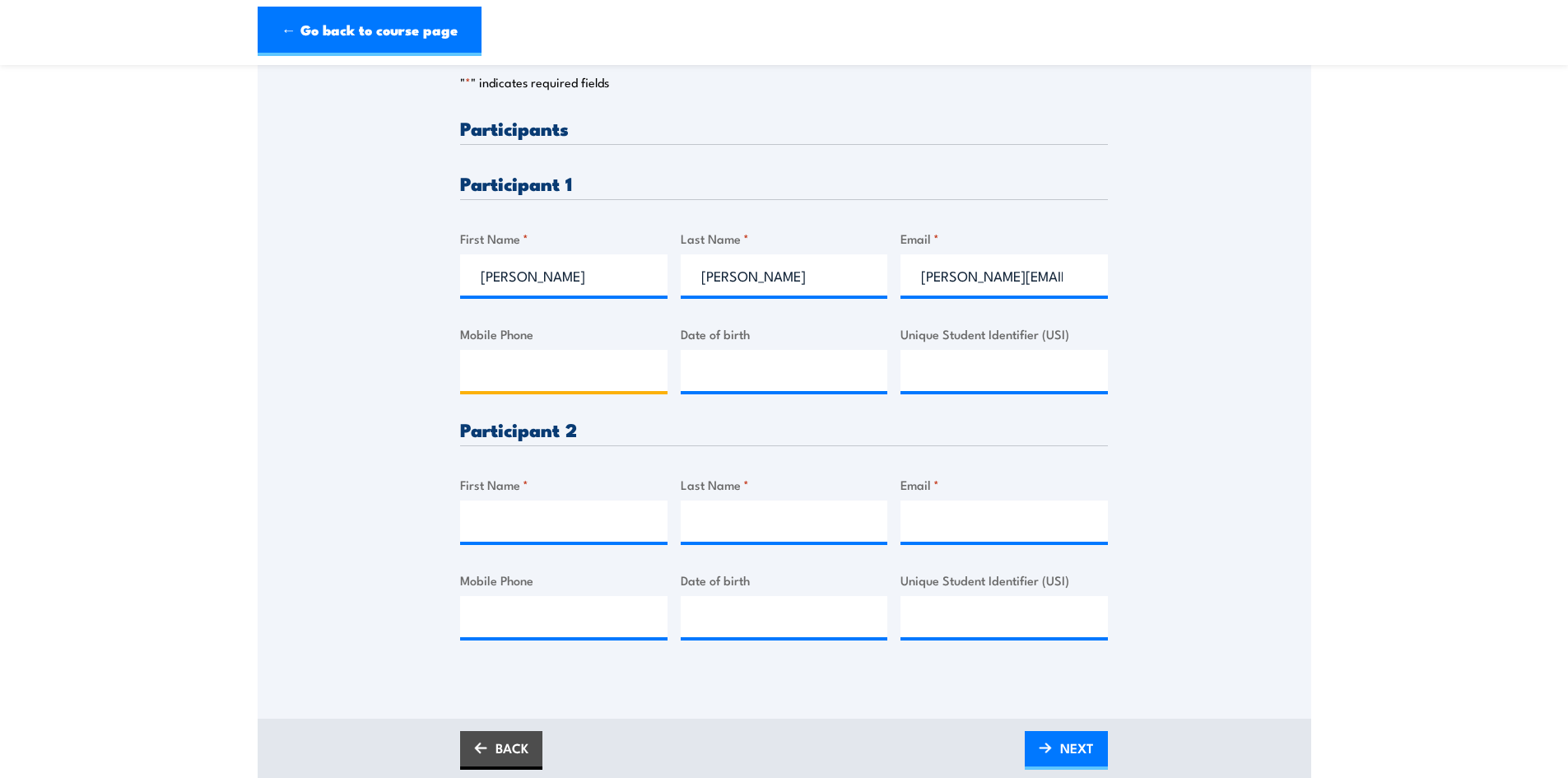
paste input "0478 953 540"
type input "0478 953 540"
click at [732, 369] on input "__/__/____" at bounding box center [784, 370] width 208 height 42
paste input "80/31/985"
type input "80/31/985_"
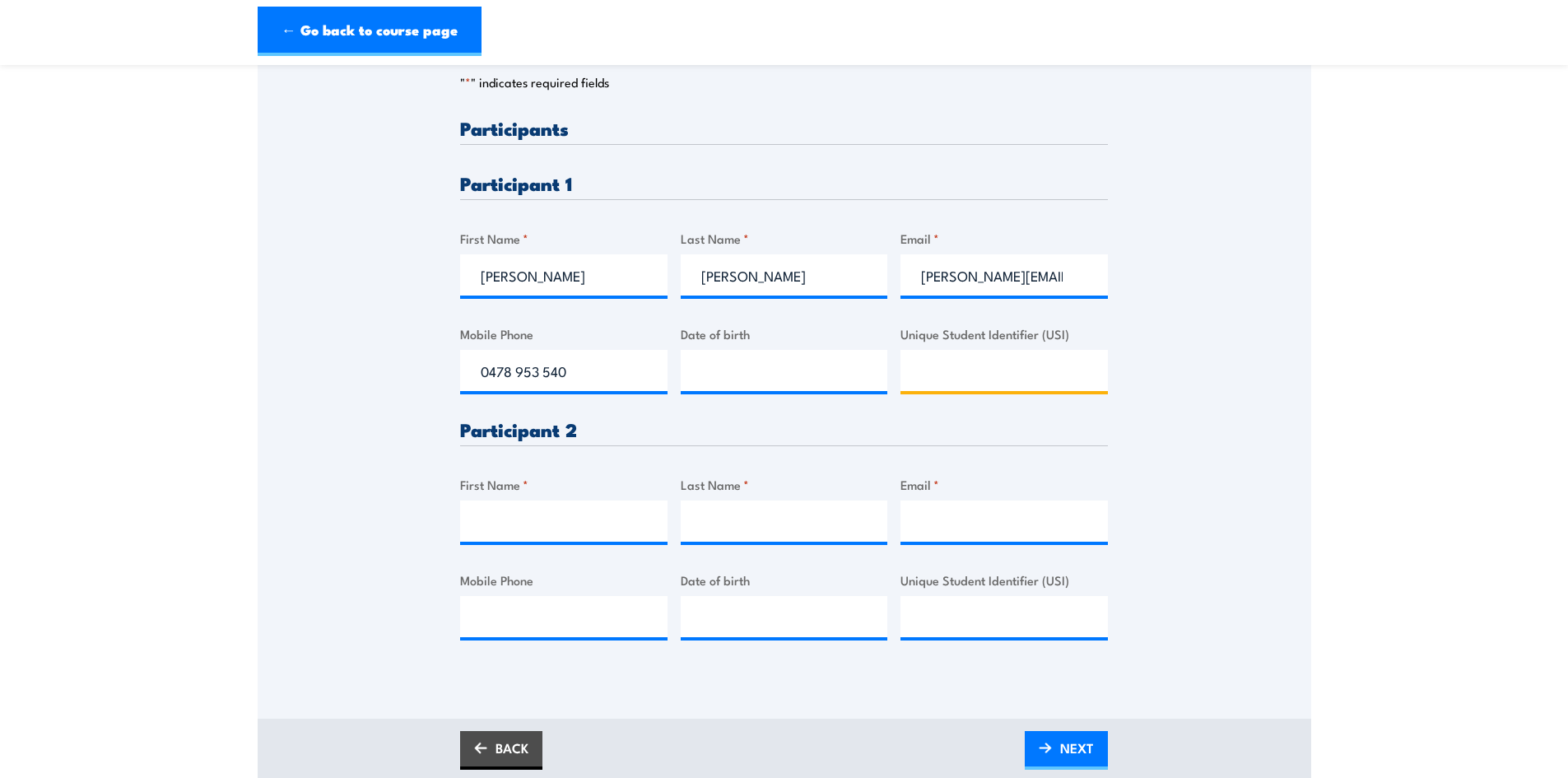
click at [1010, 371] on input "Unique Student Identifier (USI)" at bounding box center [1004, 370] width 208 height 42
drag, startPoint x: 709, startPoint y: 375, endPoint x: 720, endPoint y: 379, distance: 11.7
click at [714, 375] on input "__/__/____" at bounding box center [784, 370] width 208 height 42
type input "08/03/1985"
click at [973, 371] on input "Unique Student Identifier (USI)" at bounding box center [1004, 370] width 208 height 42
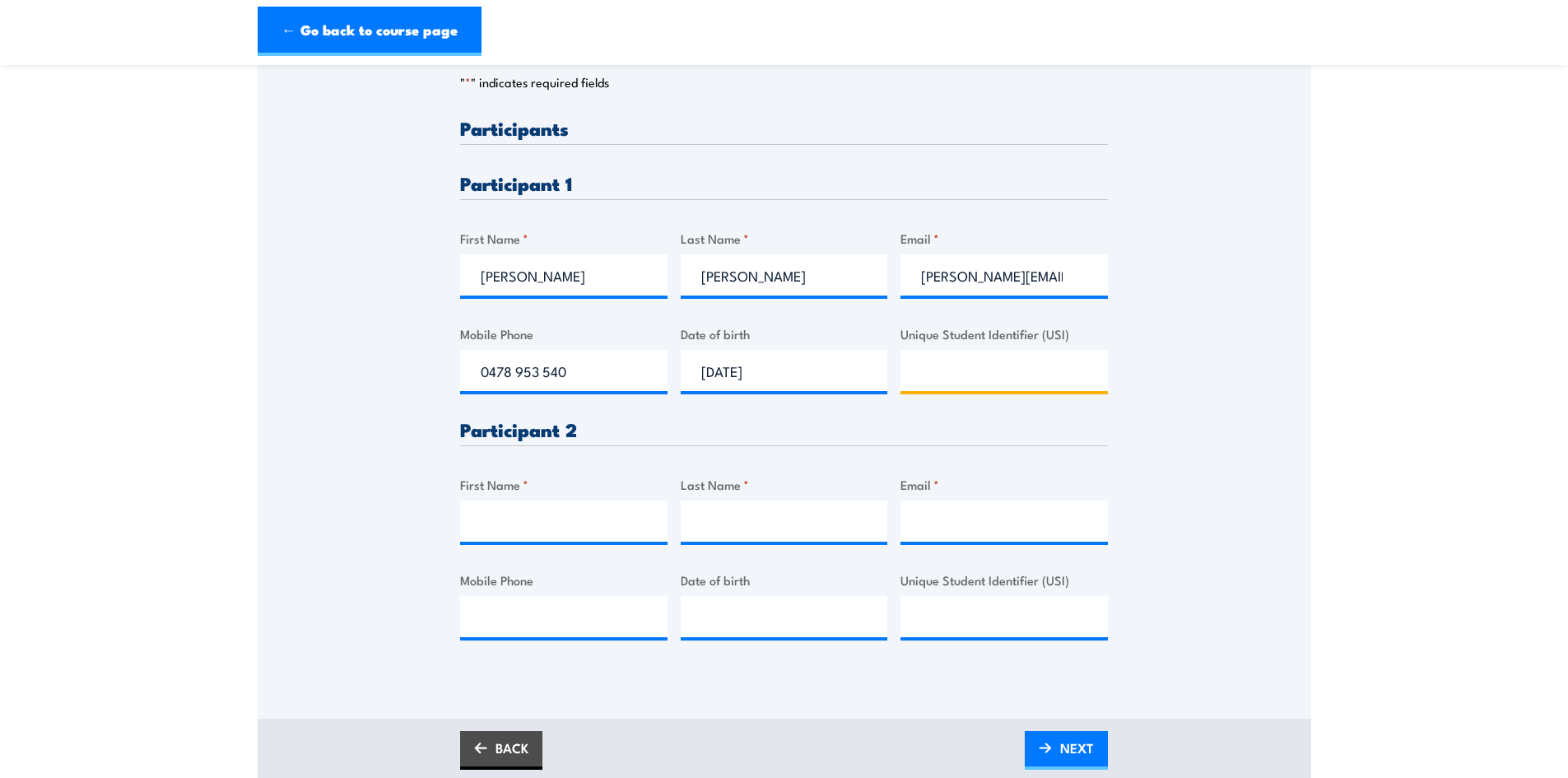
paste input "JHAXMZQGKY"
type input "JHAXMZQGKY"
click at [499, 528] on input "First Name *" at bounding box center [563, 520] width 208 height 42
type input "Francis"
type input "m"
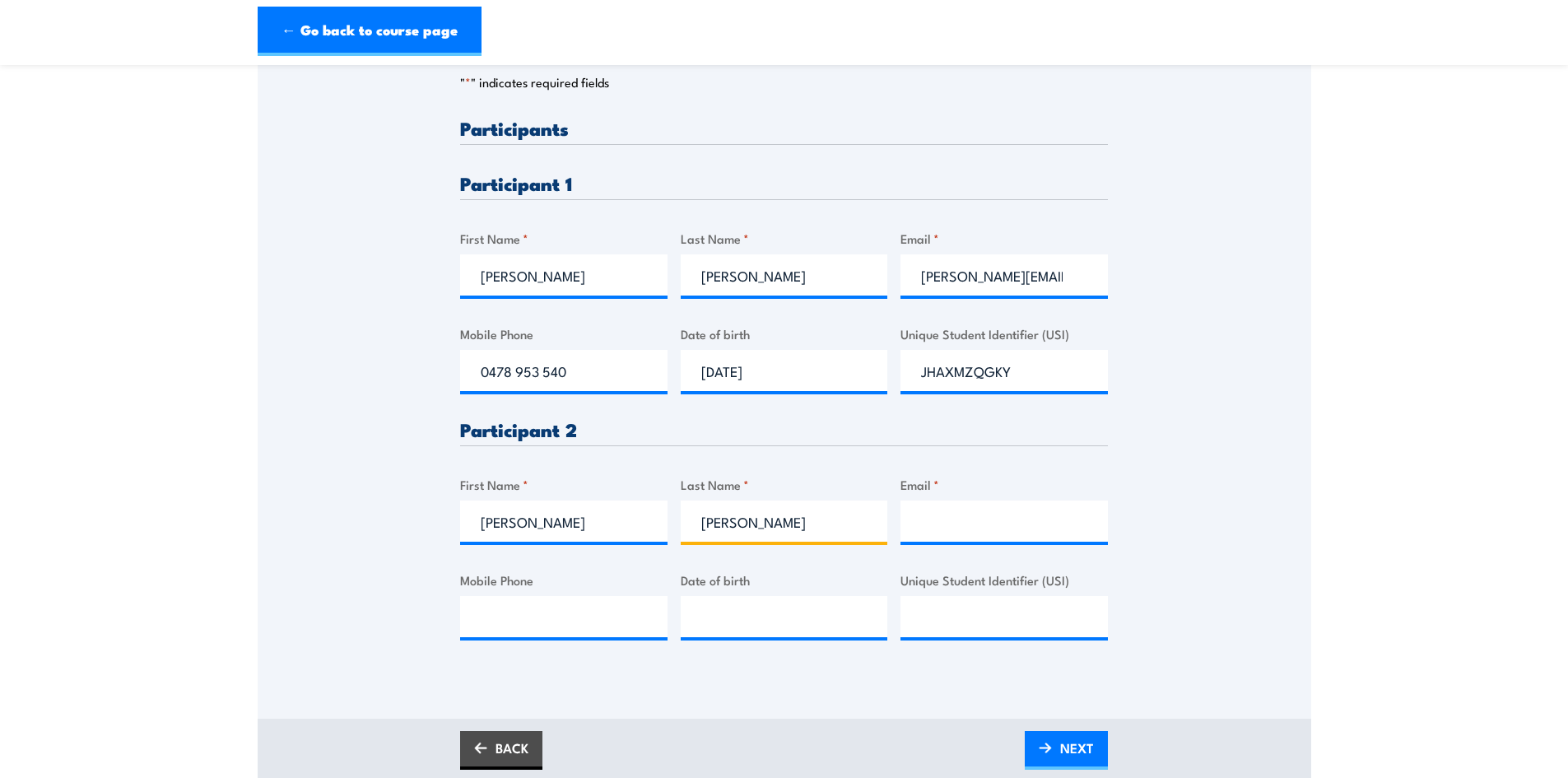
type input "Morris"
click at [975, 525] on input "Email *" at bounding box center [1004, 520] width 208 height 42
paste input "frank.morris@ventia.com"
type input "frank.morris@ventia.com"
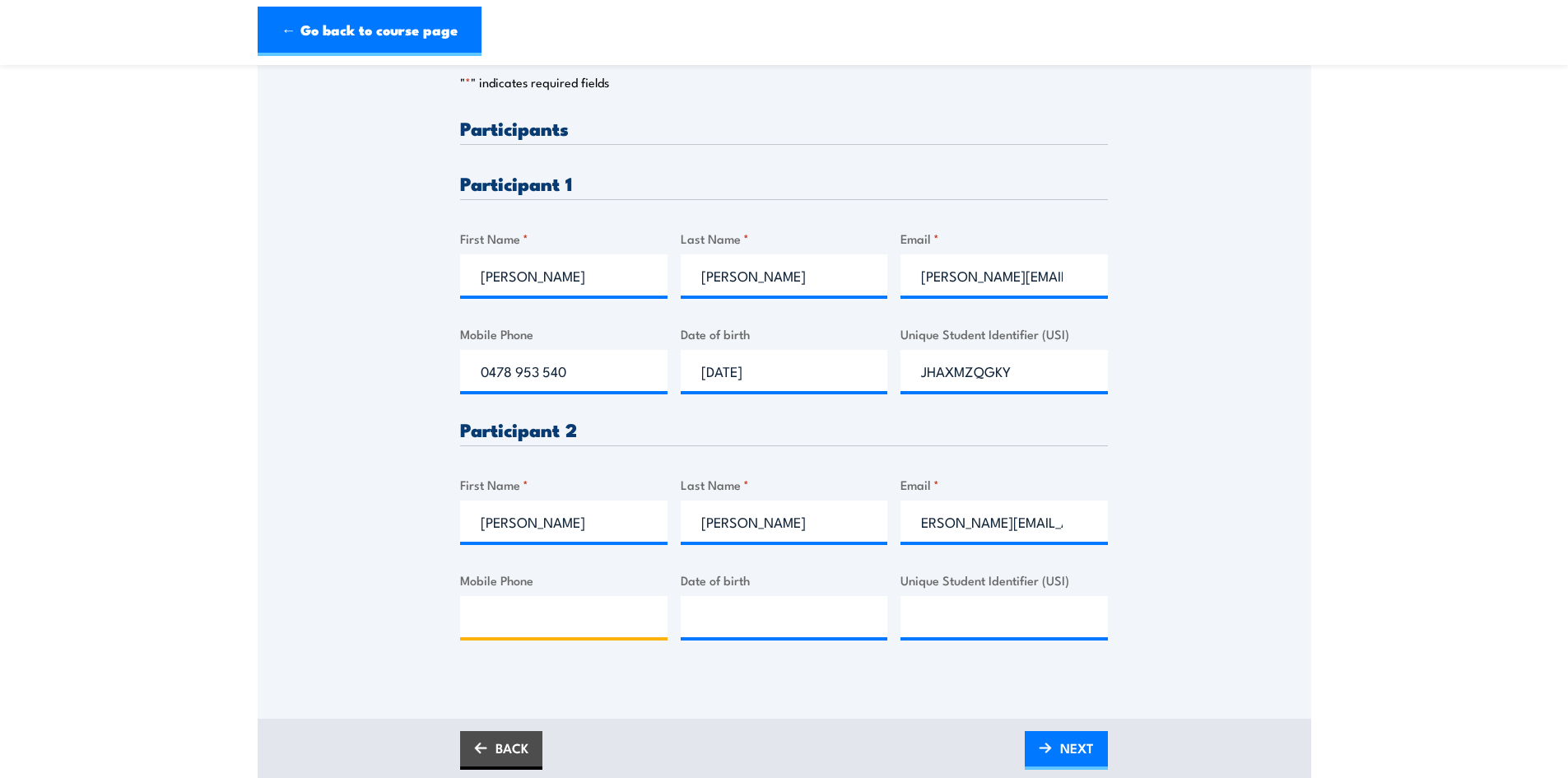
scroll to position [0, 0]
click at [521, 610] on input "Mobile Phone" at bounding box center [563, 616] width 208 height 42
drag, startPoint x: 493, startPoint y: 613, endPoint x: 601, endPoint y: 624, distance: 108.6
click at [494, 613] on input "Mobile Phone" at bounding box center [563, 616] width 208 height 42
paste input "0425 697 709"
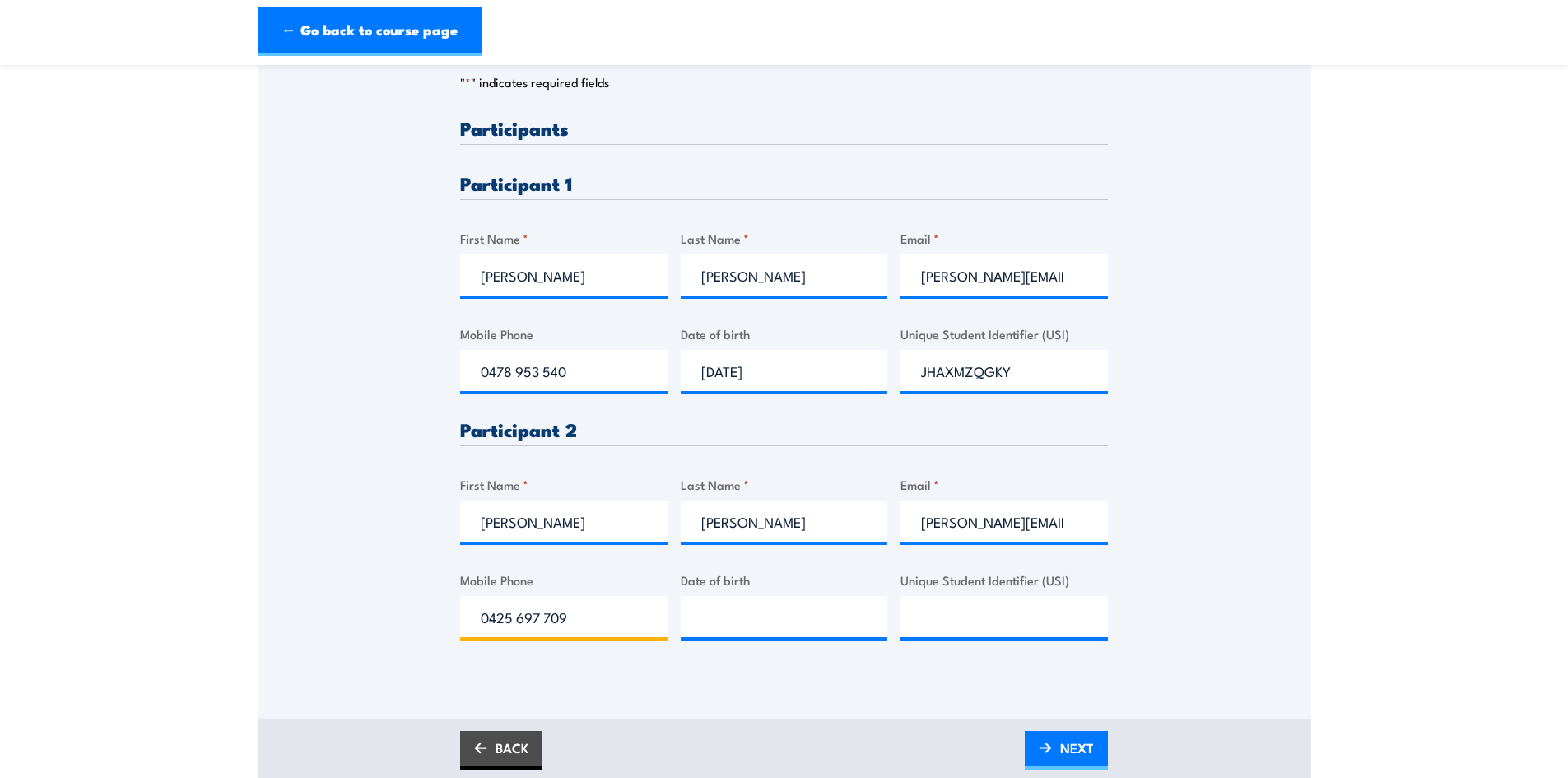
type input "0425 697 709"
type input "__/__/____"
click at [700, 616] on input "__/__/____" at bounding box center [784, 616] width 208 height 42
drag, startPoint x: 585, startPoint y: 616, endPoint x: 434, endPoint y: 612, distance: 151.1
click at [431, 613] on div "Please provide names and contact details for each of the participants below. No…" at bounding box center [784, 284] width 1053 height 775
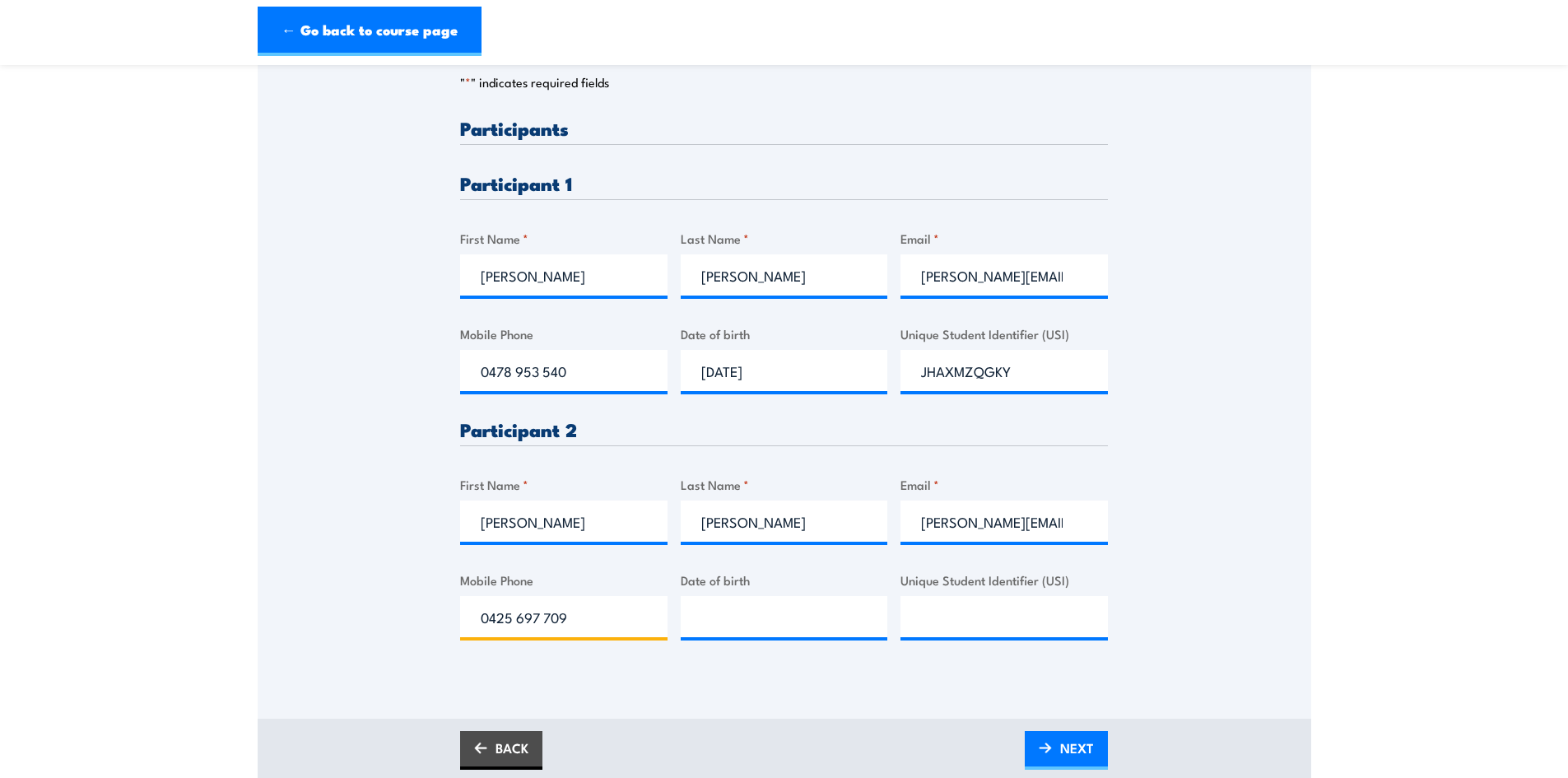
paste input "56 823 234-"
type input "0456 823 234-"
click at [697, 612] on input "__/__/____" at bounding box center [784, 616] width 208 height 42
type input "04/10/1963"
click at [959, 615] on input "Unique Student Identifier (USI)" at bounding box center [1004, 616] width 208 height 42
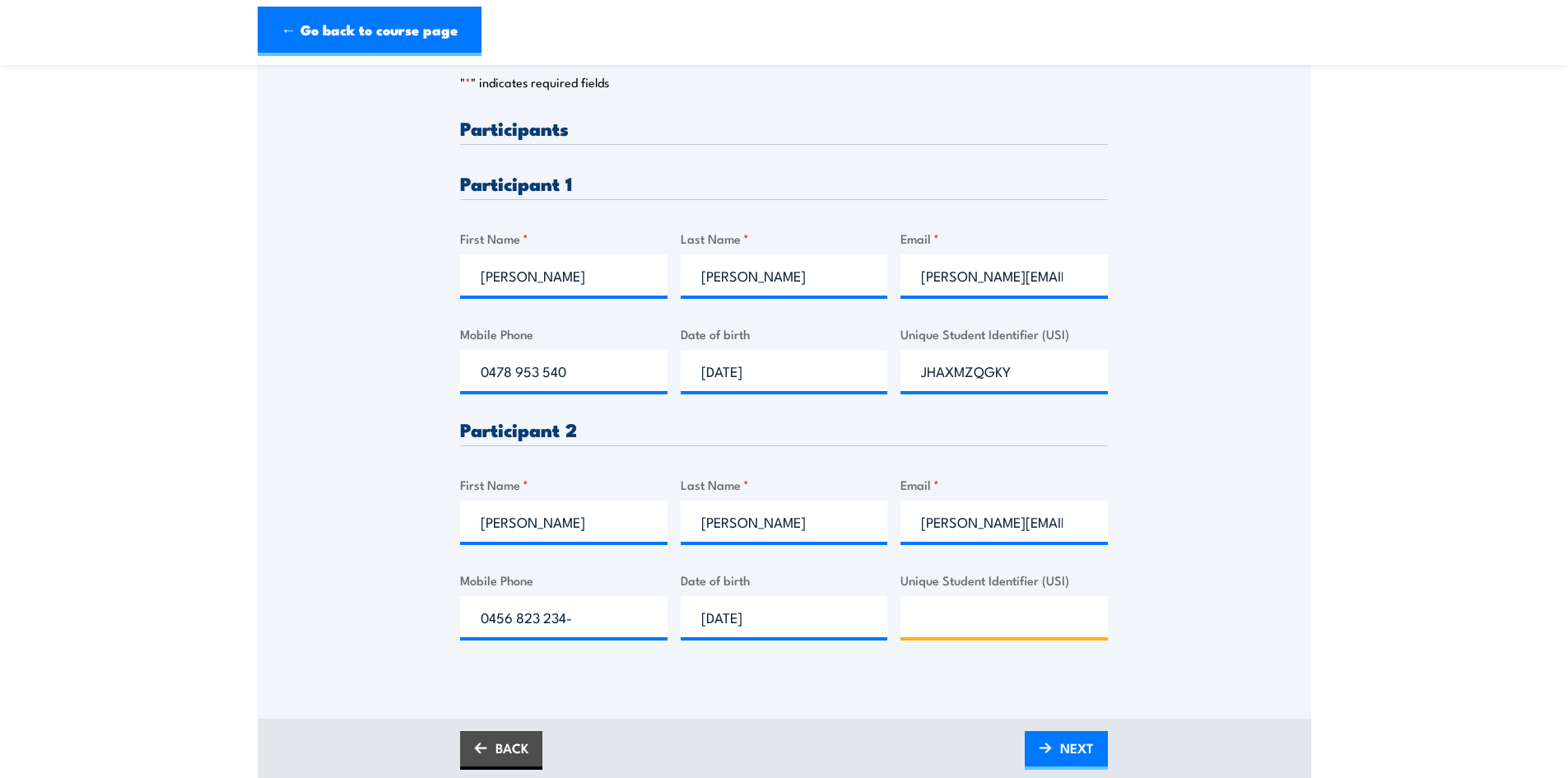
paste input "PMF79V3PK2"
type input "PMF79V3PK2"
click at [1083, 747] on span "NEXT" at bounding box center [1077, 747] width 34 height 43
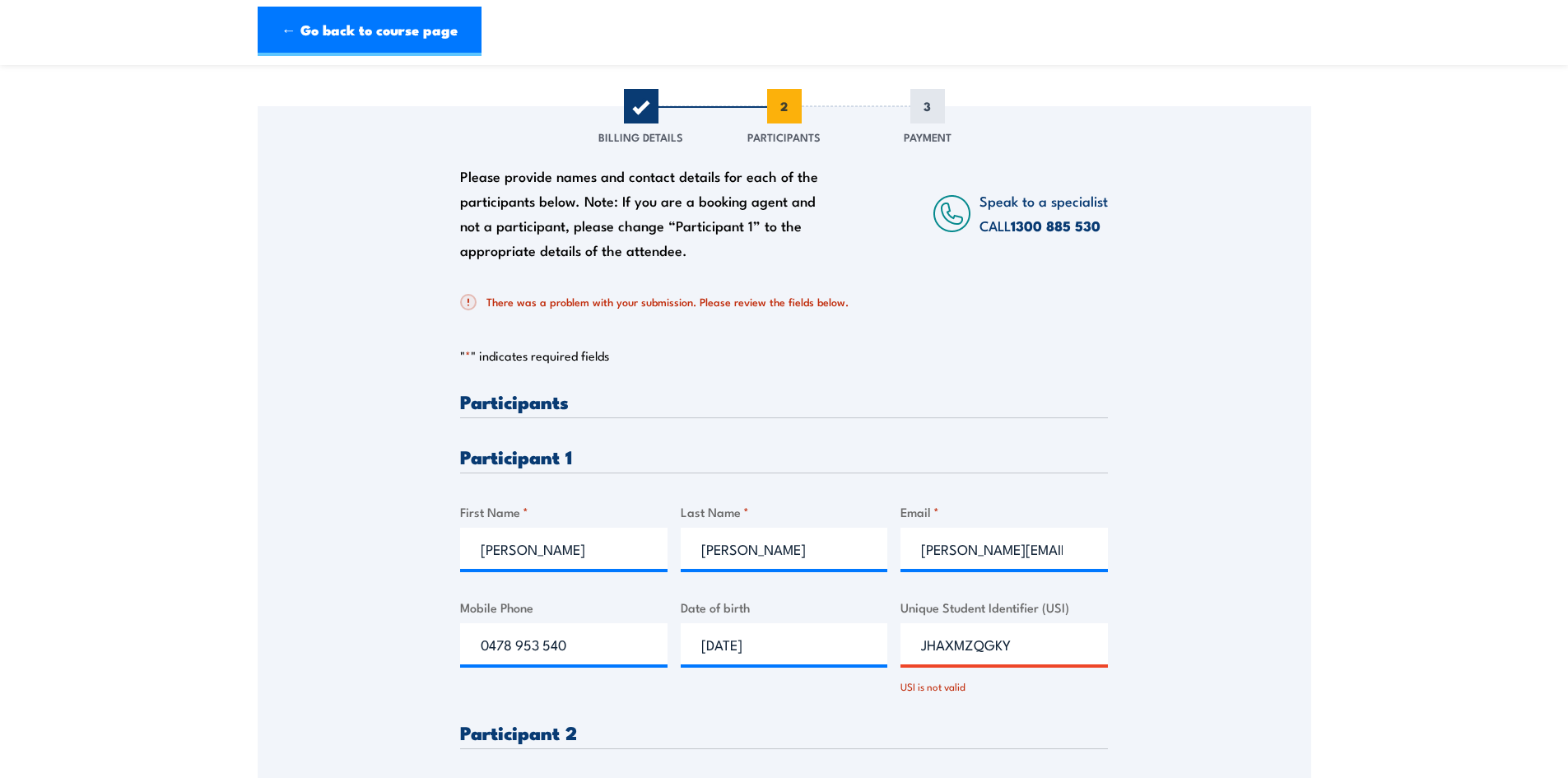
scroll to position [411, 0]
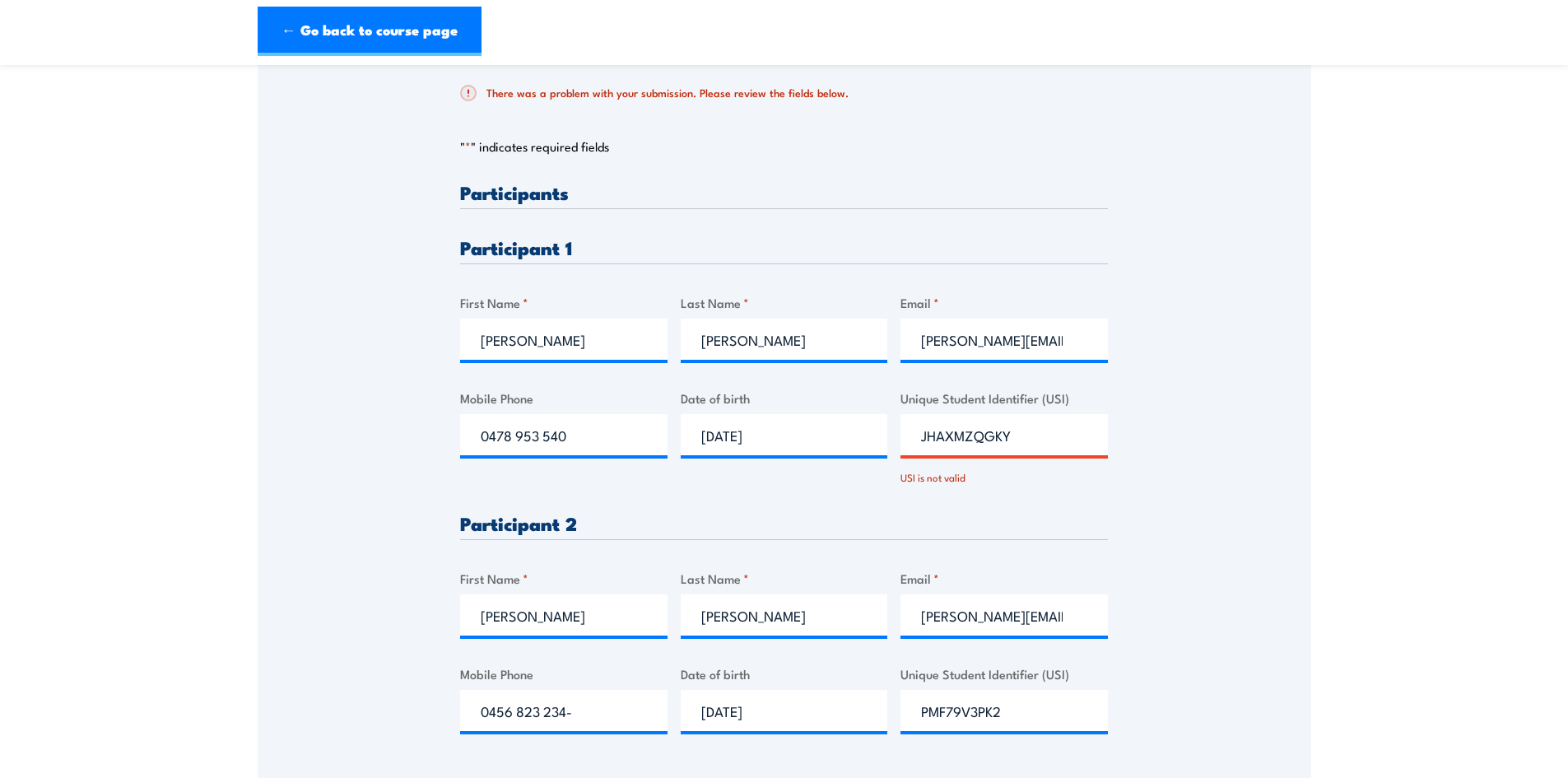
drag, startPoint x: 1040, startPoint y: 431, endPoint x: 880, endPoint y: 432, distance: 160.0
click at [870, 426] on div "Please provide names and contact details for each of the participants below. No…" at bounding box center [783, 471] width 648 height 577
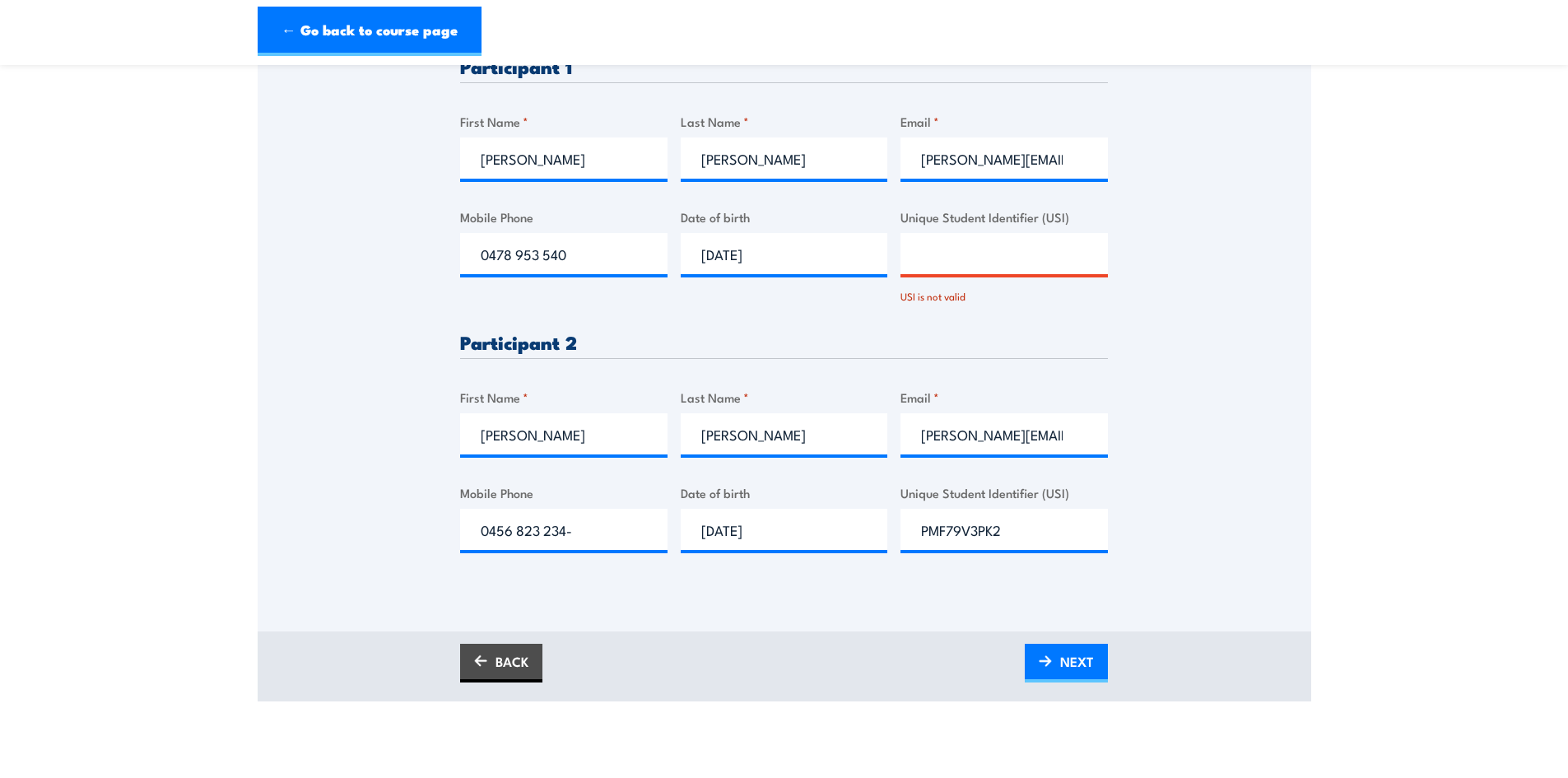
scroll to position [822, 0]
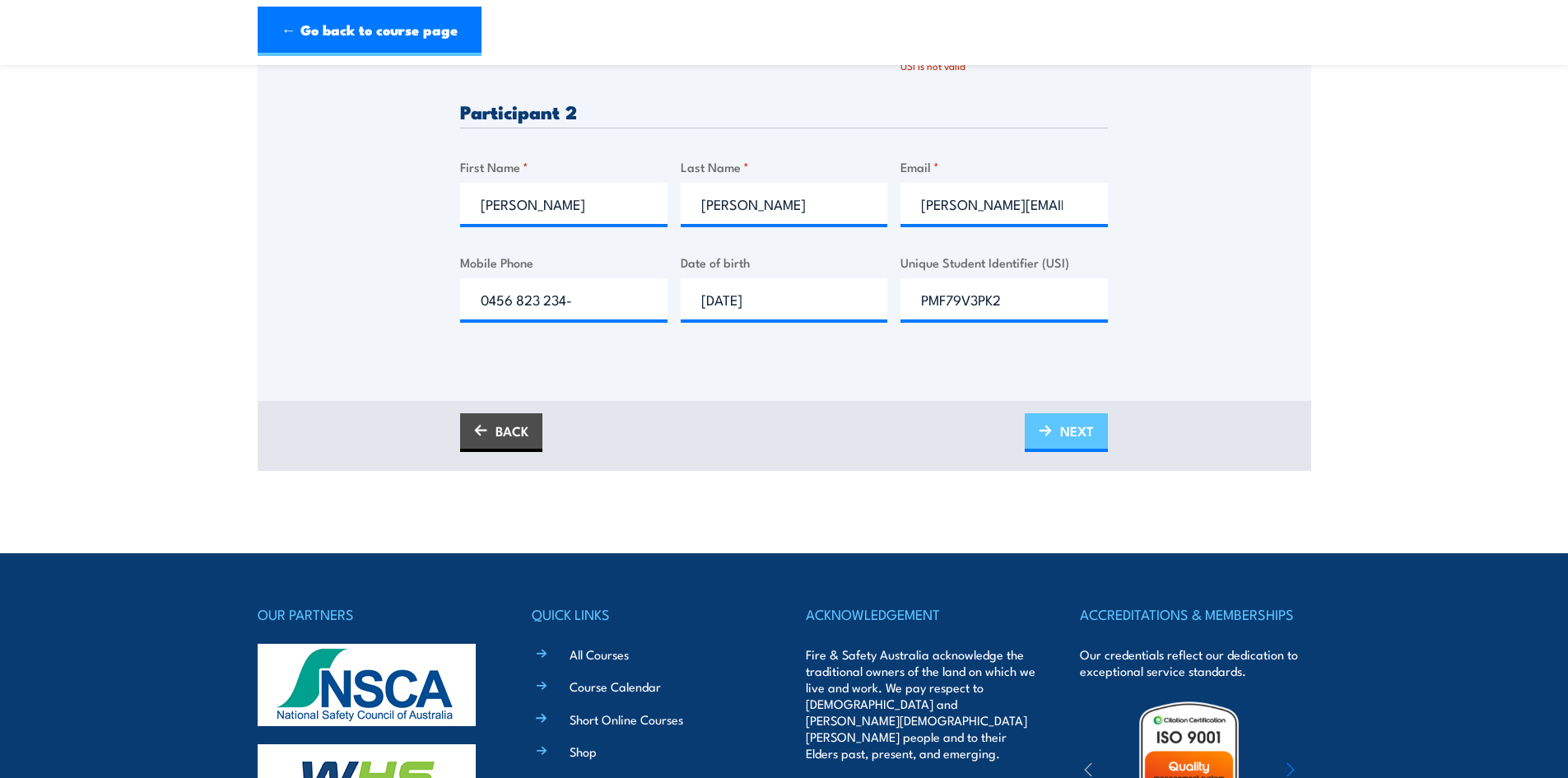
click at [1075, 433] on span "NEXT" at bounding box center [1077, 431] width 34 height 43
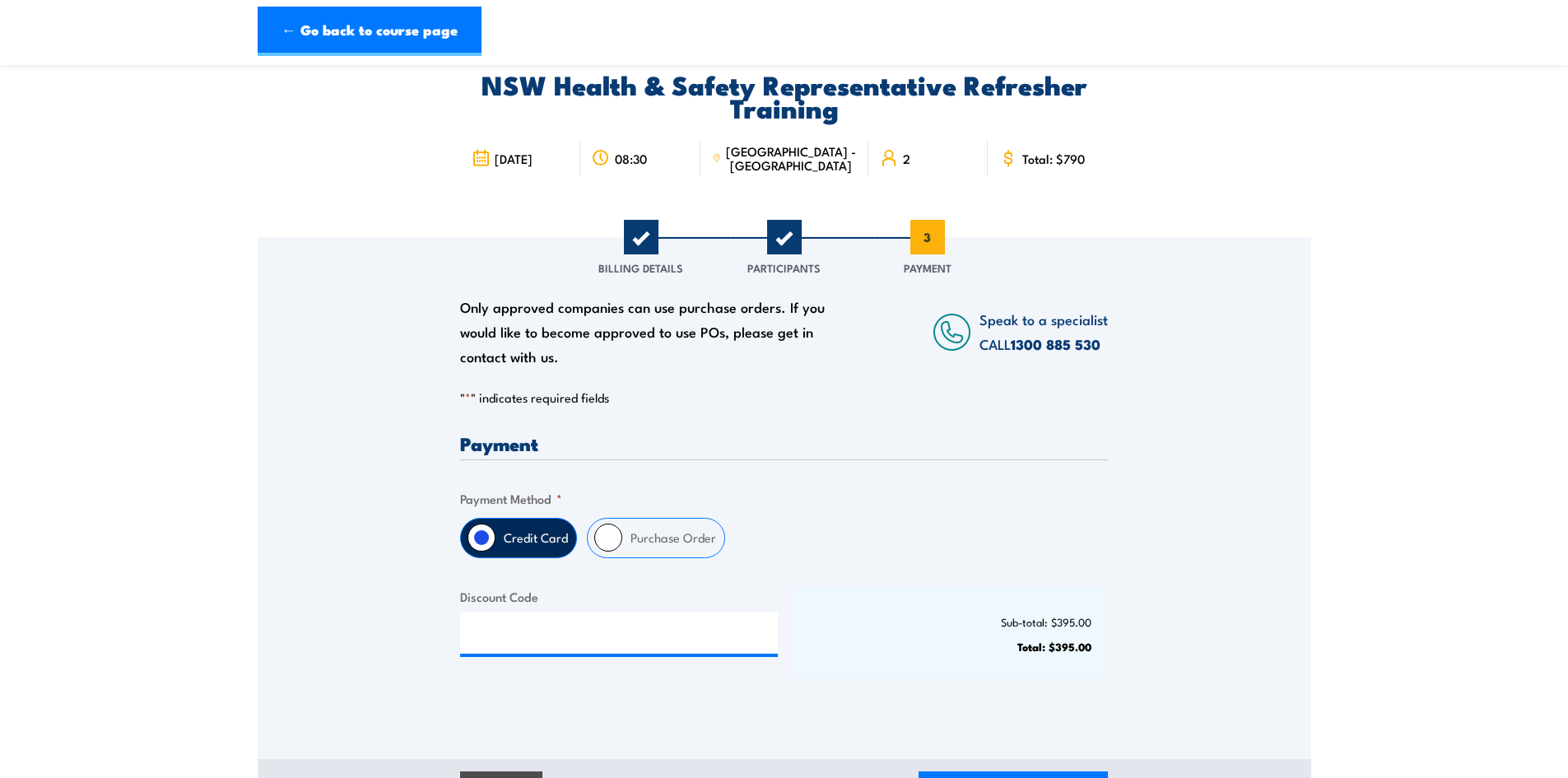
scroll to position [0, 0]
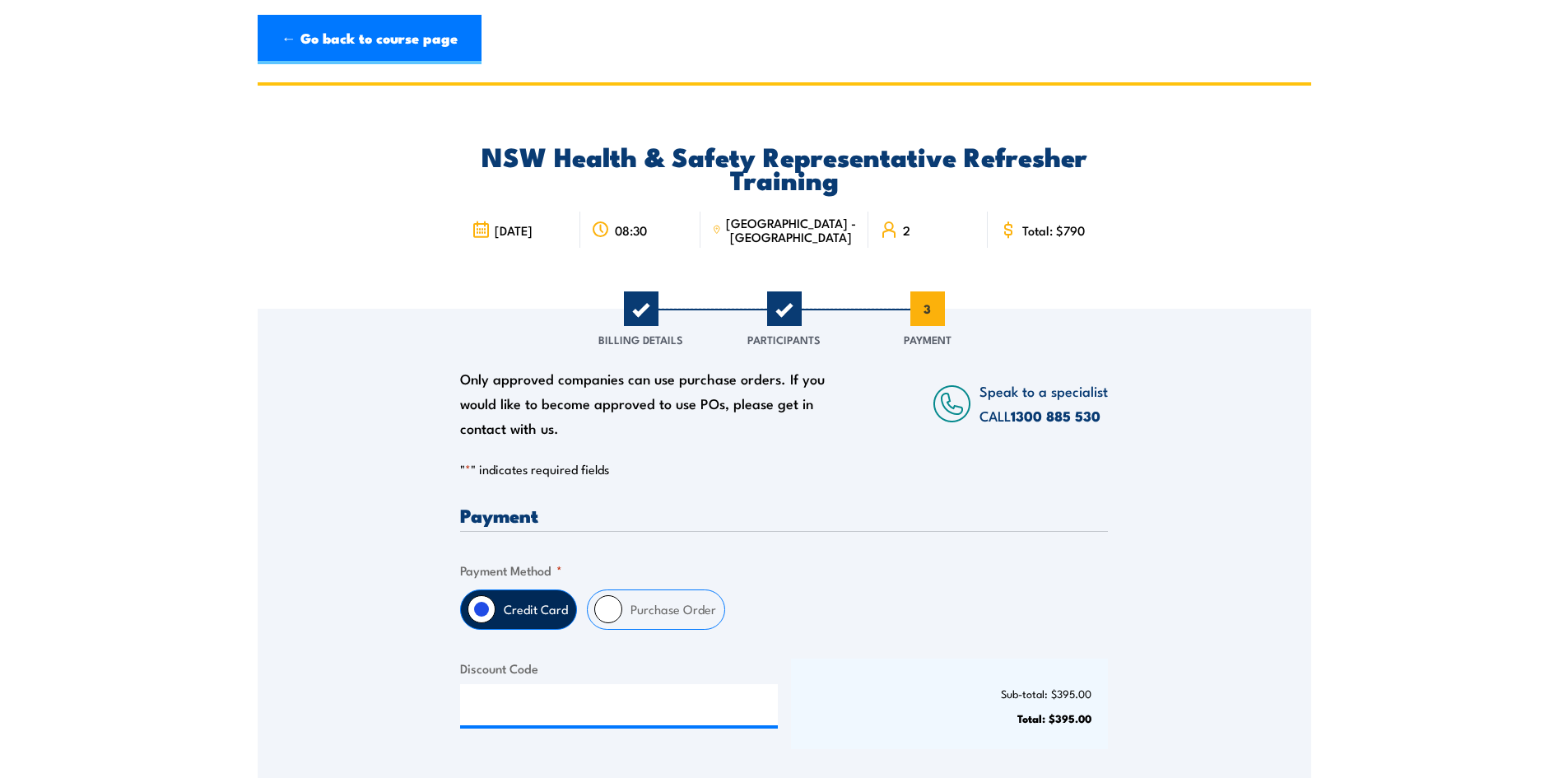
click at [618, 610] on input "Purchase Order" at bounding box center [607, 608] width 28 height 28
radio input "true"
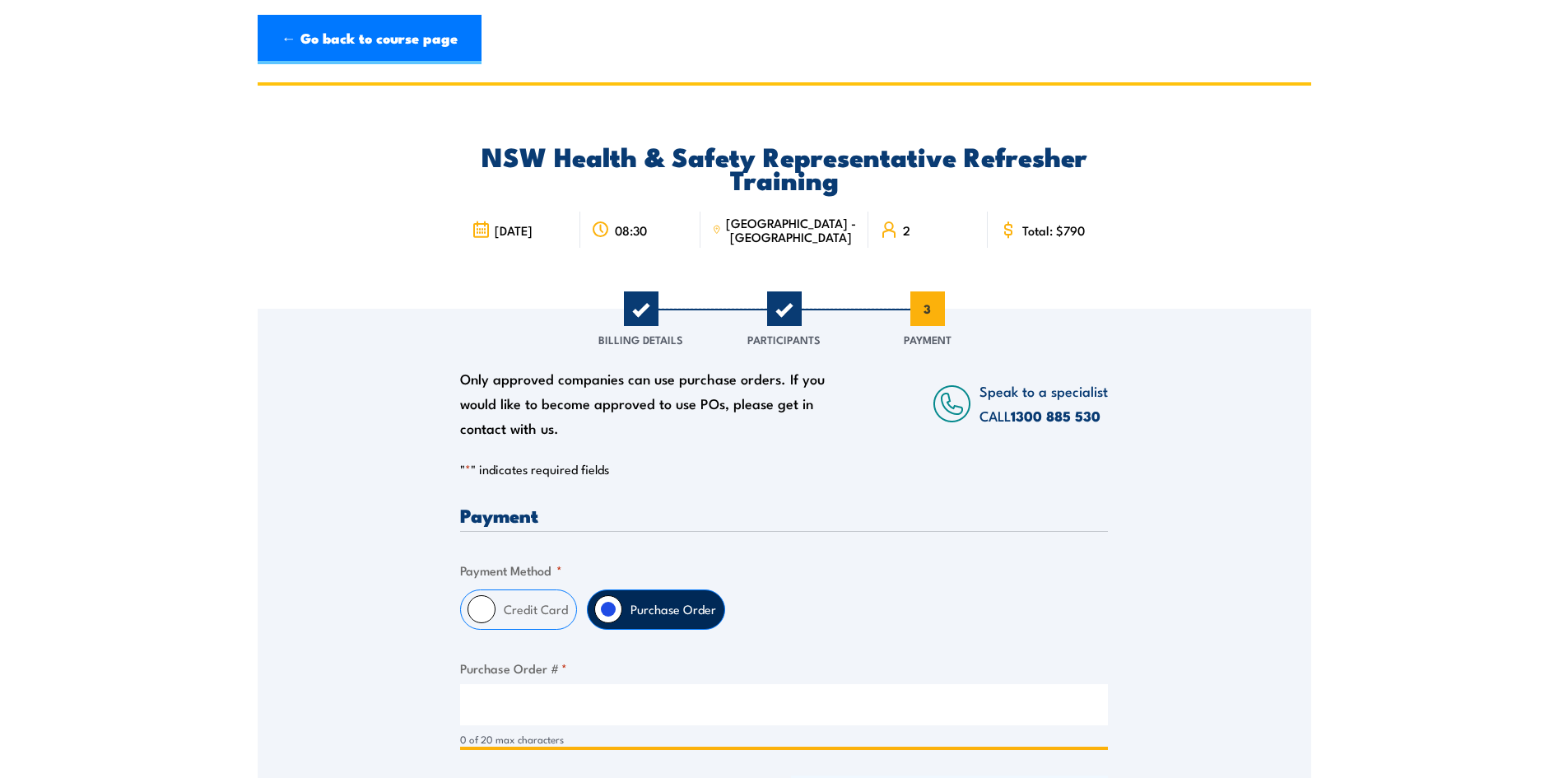
drag, startPoint x: 554, startPoint y: 690, endPoint x: 610, endPoint y: 663, distance: 62.2
click at [554, 691] on input "Purchase Order # *" at bounding box center [783, 704] width 648 height 42
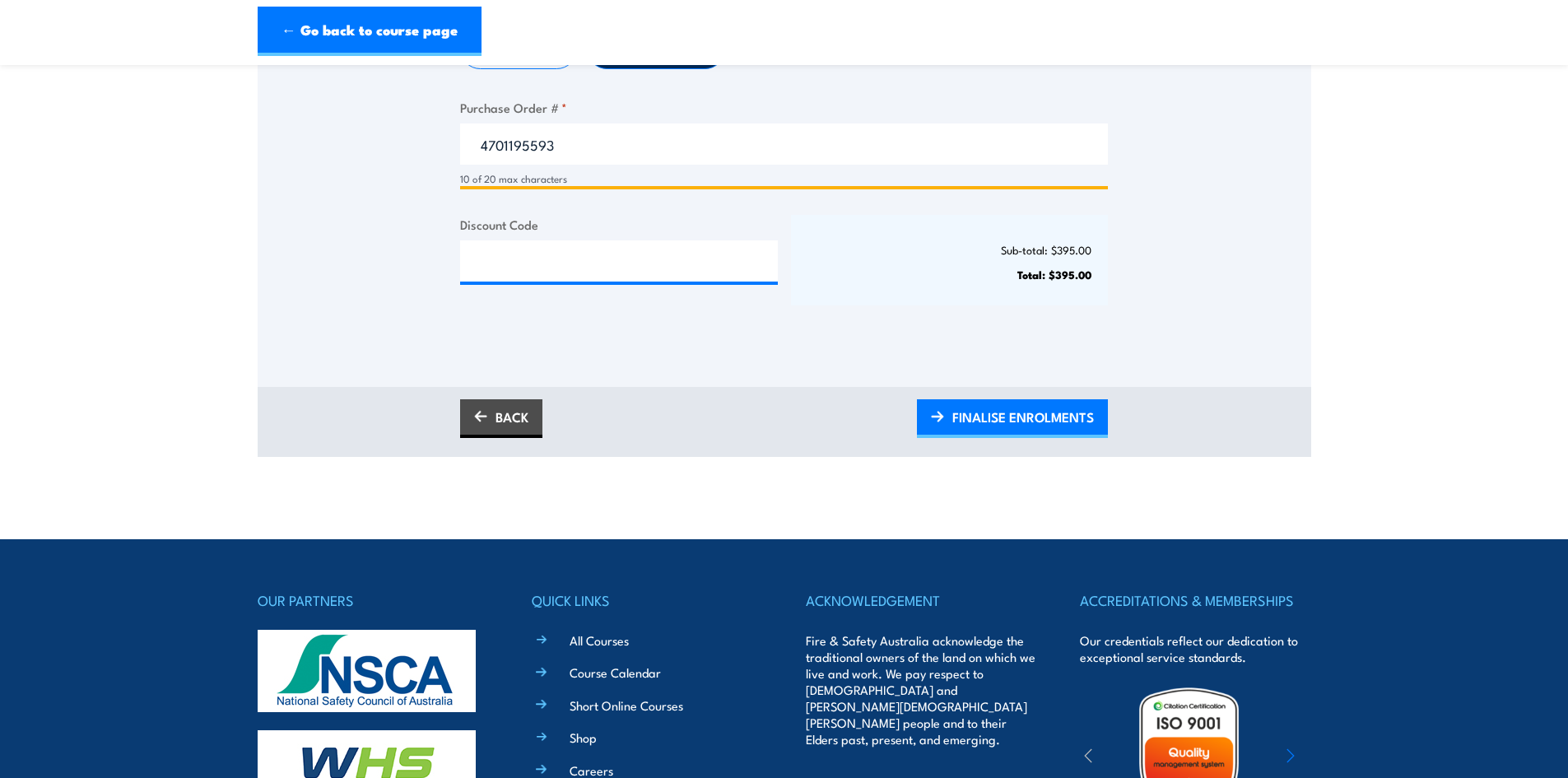
scroll to position [576, 0]
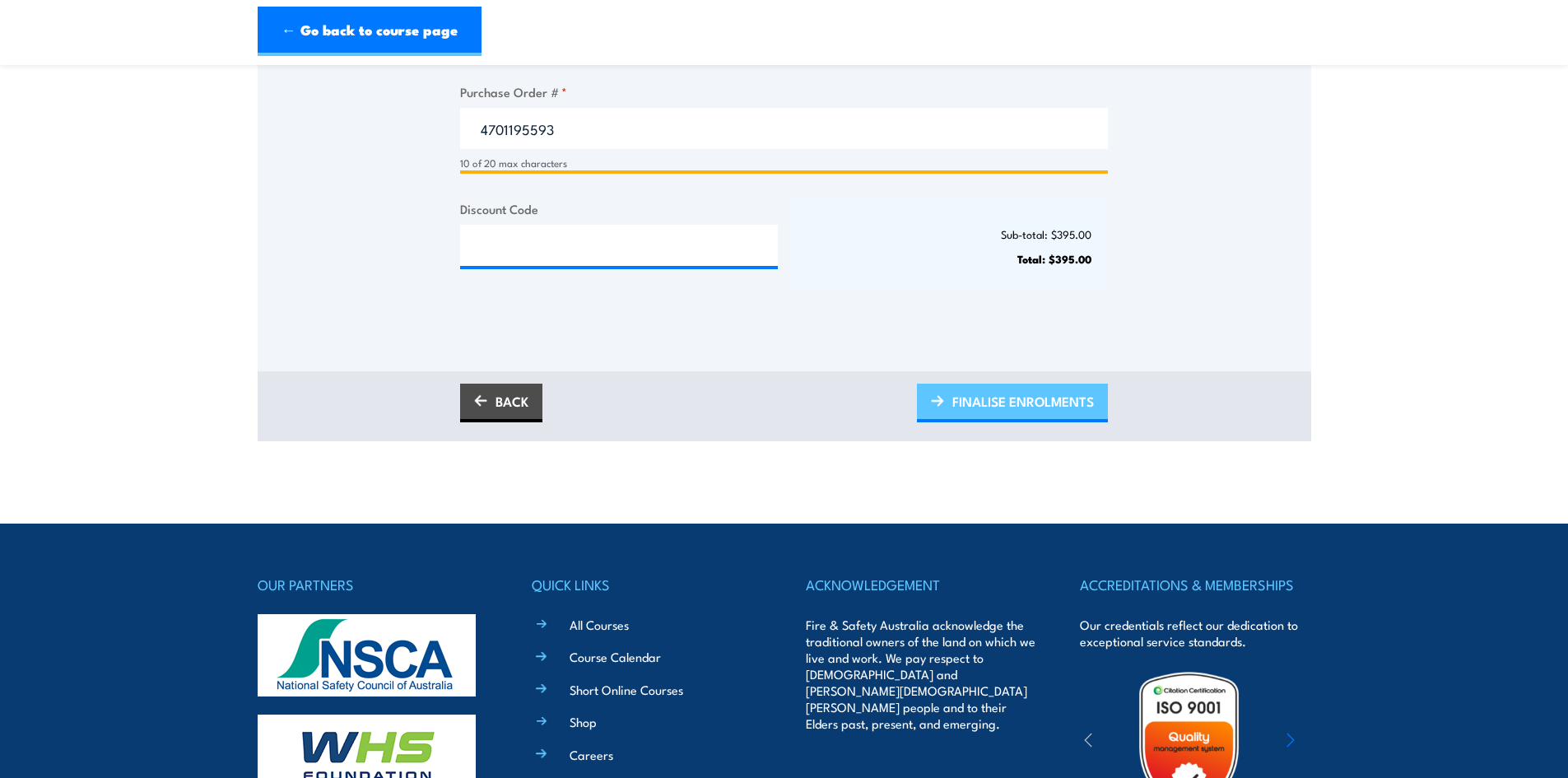
type input "4701195593"
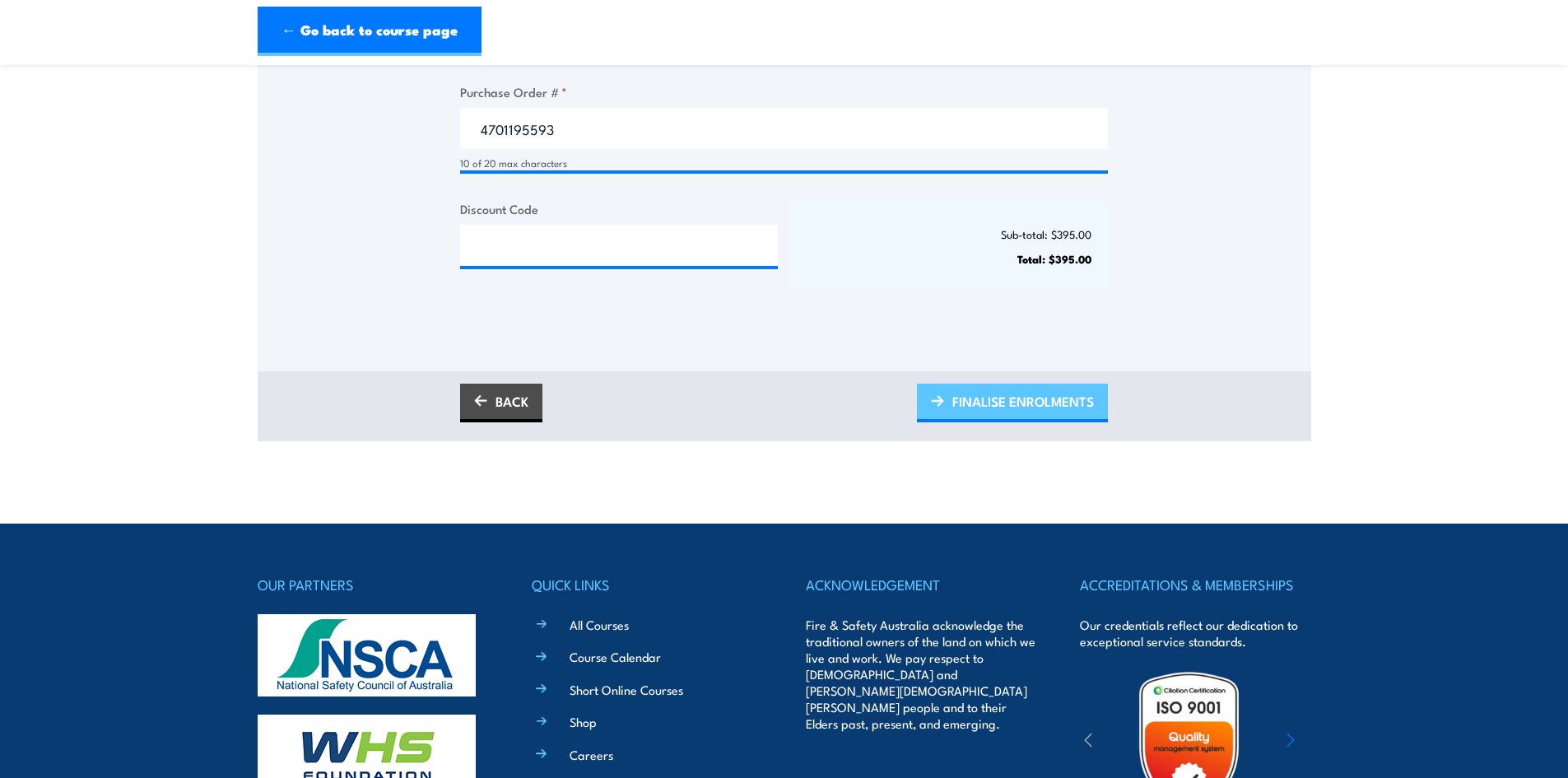
click at [1034, 401] on span "FINALISE ENROLMENTS" at bounding box center [1022, 401] width 142 height 43
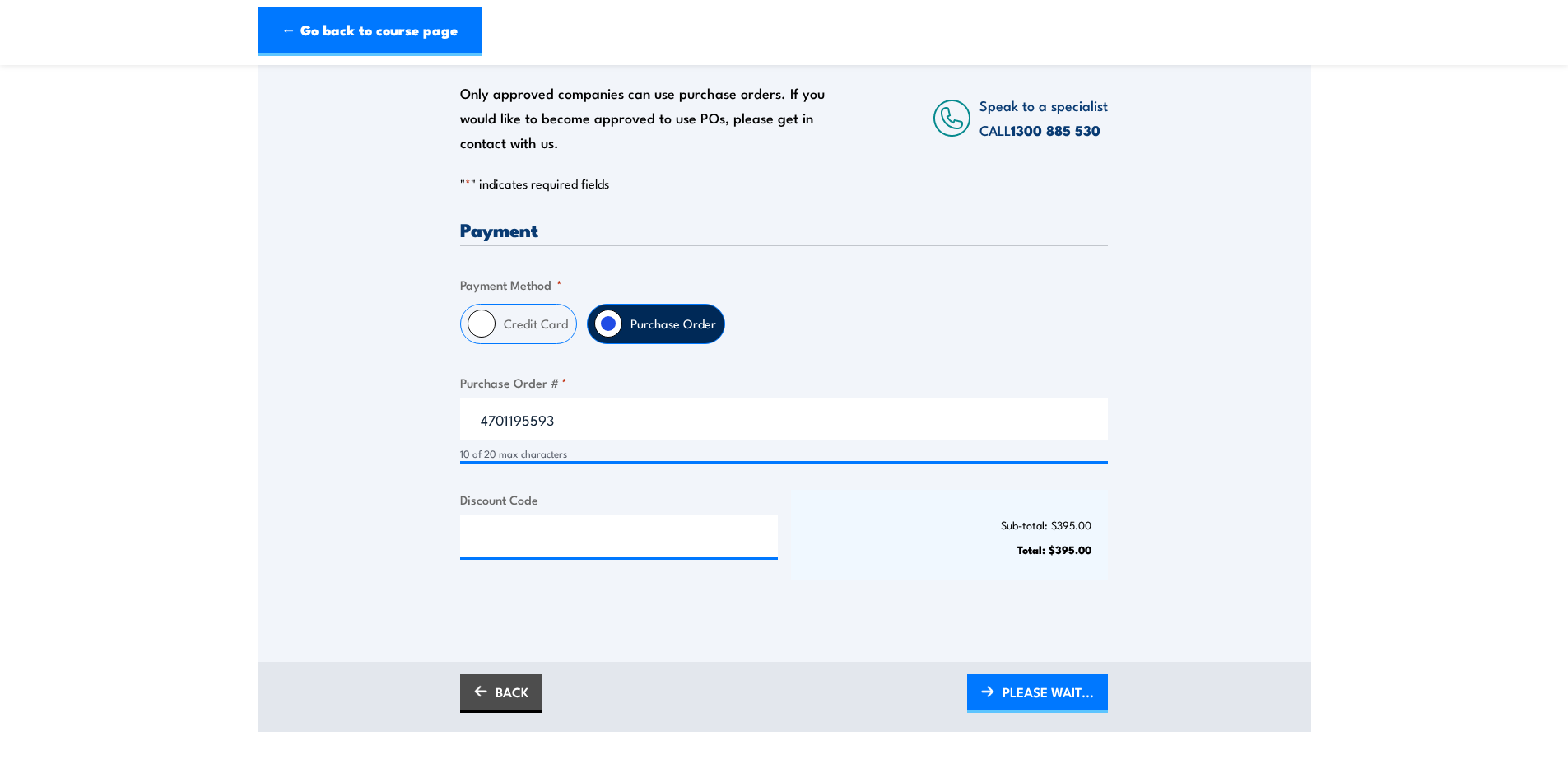
scroll to position [247, 0]
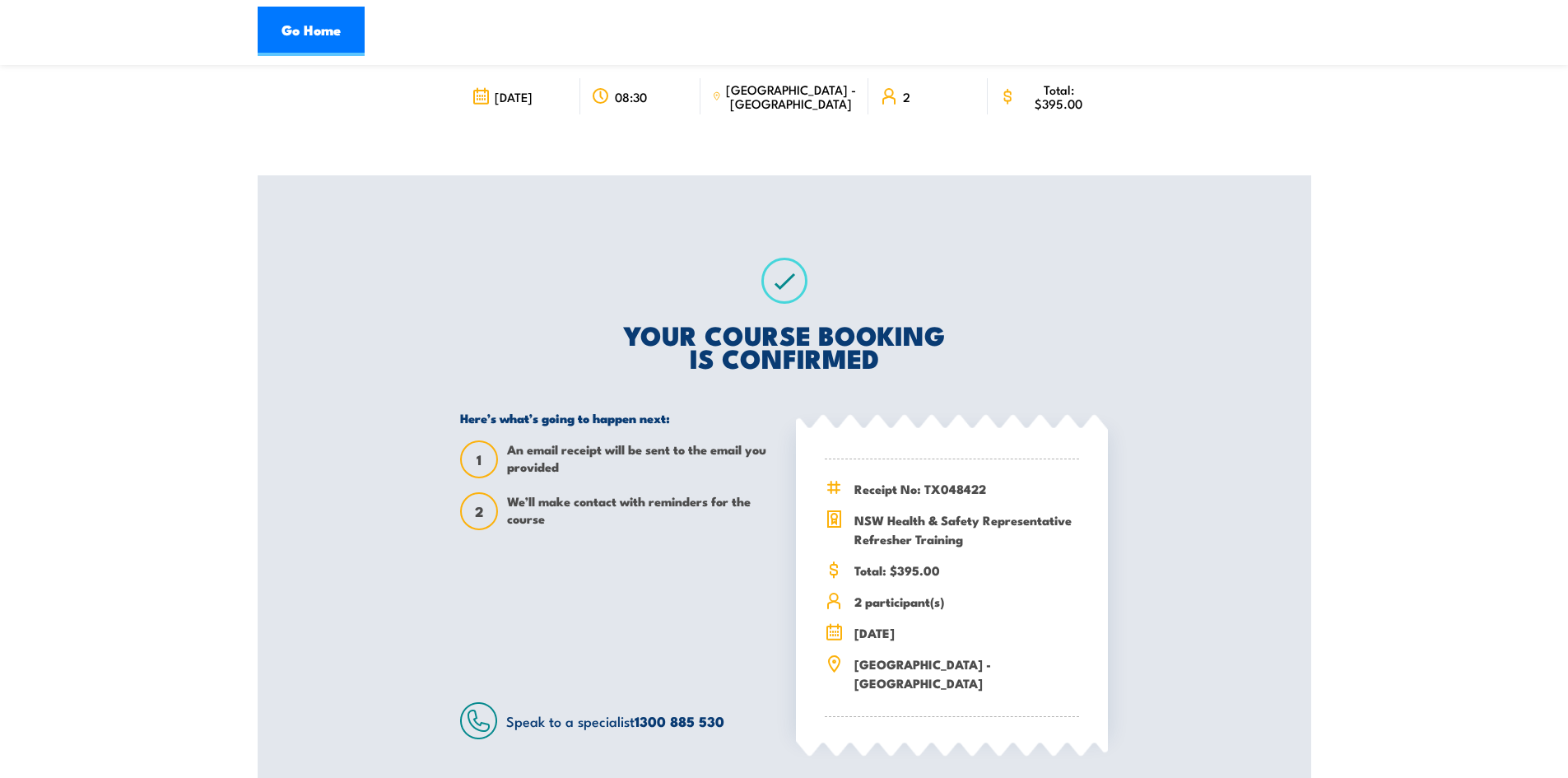
scroll to position [247, 0]
